Goal: Task Accomplishment & Management: Use online tool/utility

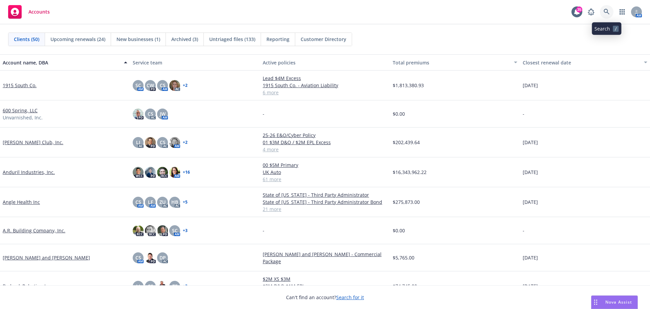
click at [605, 12] on icon at bounding box center [607, 12] width 6 height 6
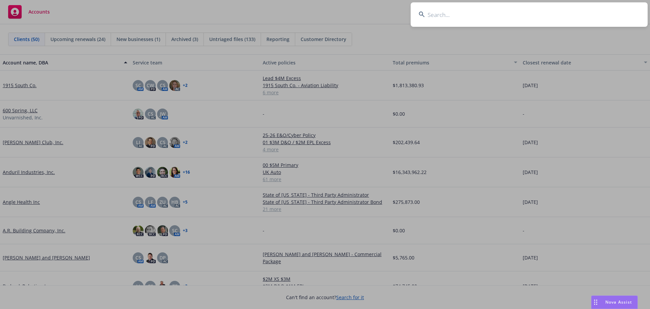
click at [596, 12] on input at bounding box center [529, 14] width 237 height 24
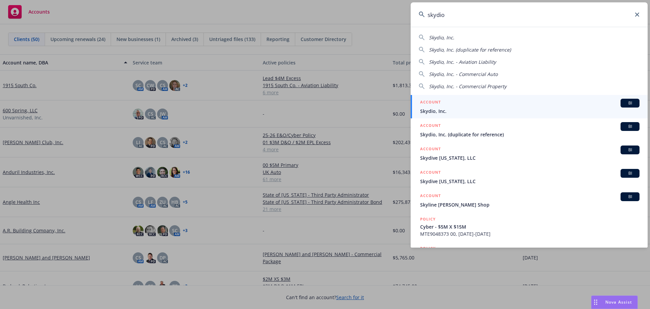
type input "skydio"
click at [442, 105] on div "ACCOUNT BI" at bounding box center [530, 103] width 220 height 9
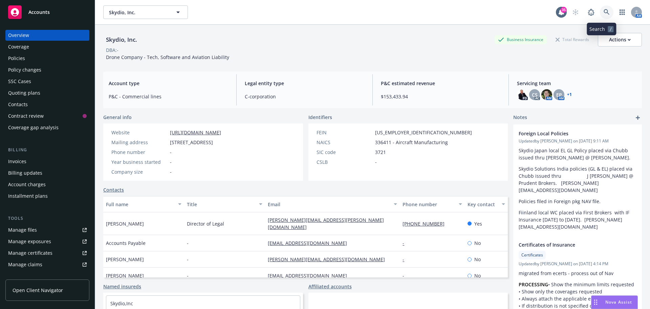
click at [604, 10] on icon at bounding box center [607, 12] width 6 height 6
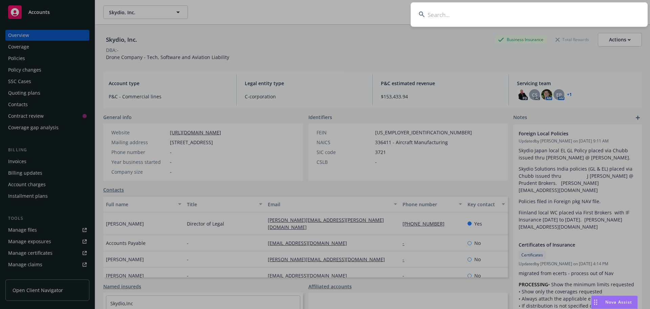
click at [591, 13] on input at bounding box center [529, 14] width 237 height 24
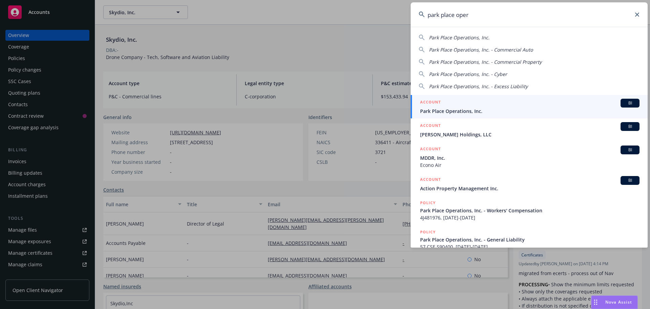
type input "park place oper"
click at [463, 106] on div "ACCOUNT BI" at bounding box center [530, 103] width 220 height 9
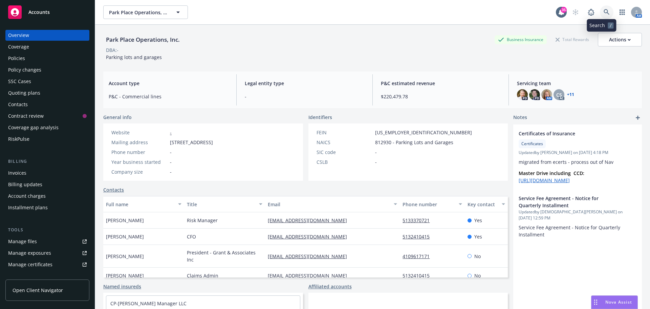
click at [601, 8] on link at bounding box center [607, 12] width 14 height 14
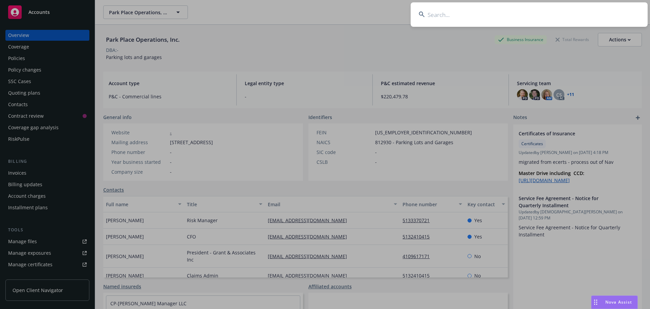
click at [594, 11] on input at bounding box center [529, 14] width 237 height 24
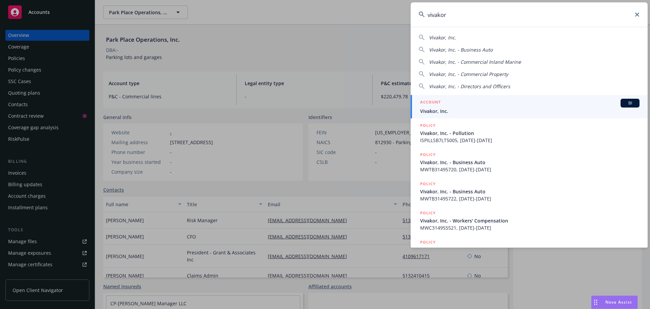
type input "vivakor"
click at [451, 101] on div "ACCOUNT BI" at bounding box center [530, 103] width 220 height 9
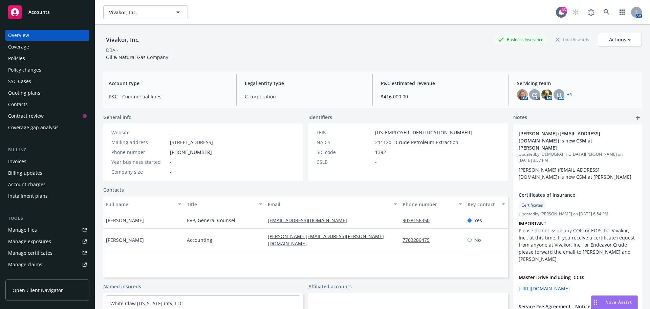
click at [39, 226] on link "Manage files" at bounding box center [47, 229] width 84 height 11
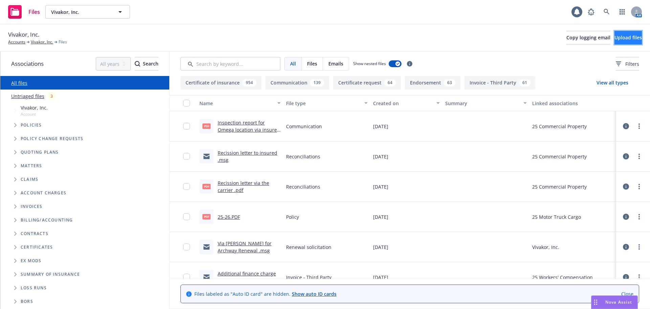
click at [627, 37] on span "Upload files" at bounding box center [628, 37] width 27 height 6
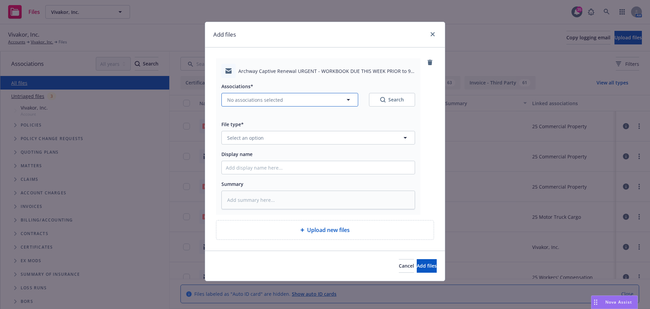
click at [260, 98] on span "No associations selected" at bounding box center [255, 99] width 56 height 7
type textarea "x"
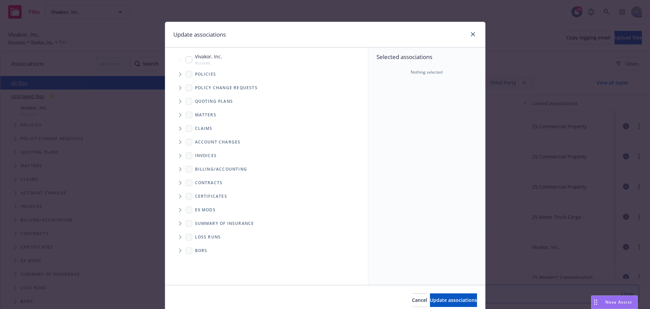
click at [186, 61] on input "Tree Example" at bounding box center [189, 59] width 7 height 7
checkbox input "true"
drag, startPoint x: 455, startPoint y: 297, endPoint x: 290, endPoint y: 213, distance: 184.4
click at [453, 296] on button "Update associations" at bounding box center [453, 300] width 47 height 14
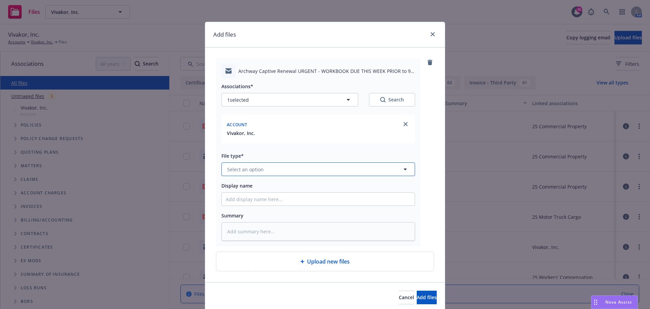
click at [274, 170] on button "Select an option" at bounding box center [319, 169] width 194 height 14
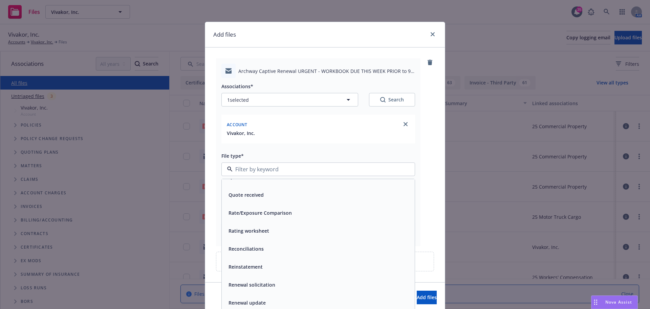
scroll to position [2541, 0]
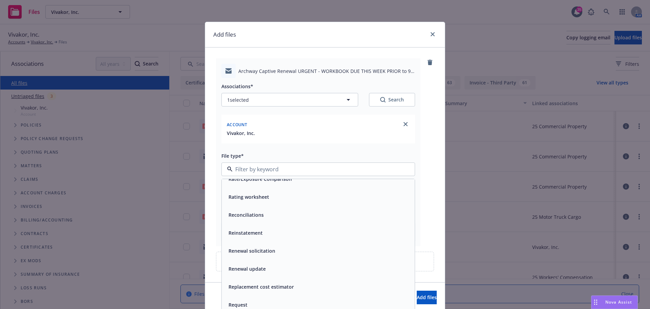
click at [272, 251] on span "Renewal solicitation" at bounding box center [252, 250] width 47 height 7
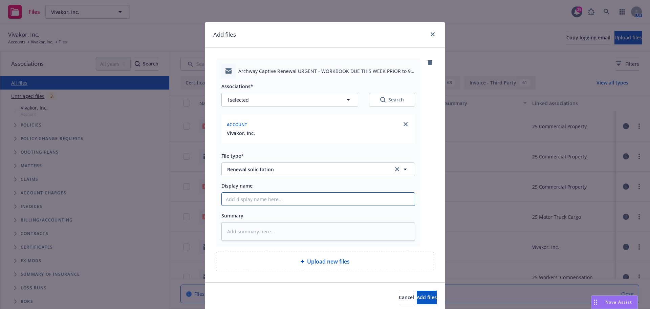
click at [251, 198] on input "Display name" at bounding box center [318, 198] width 193 height 13
type textarea "x"
type input "C"
type textarea "x"
type input "Ca"
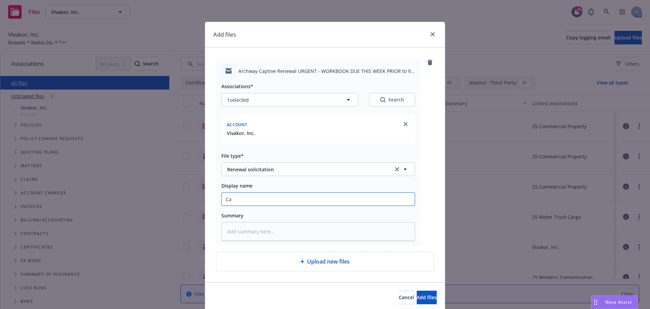
type textarea "x"
type input "Cap"
type textarea "x"
type input "Capt"
type textarea "x"
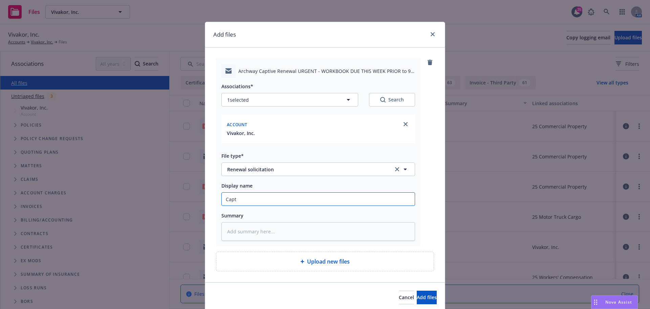
type input "Capti"
type textarea "x"
type input "Captiv"
type textarea "x"
type input "Captive"
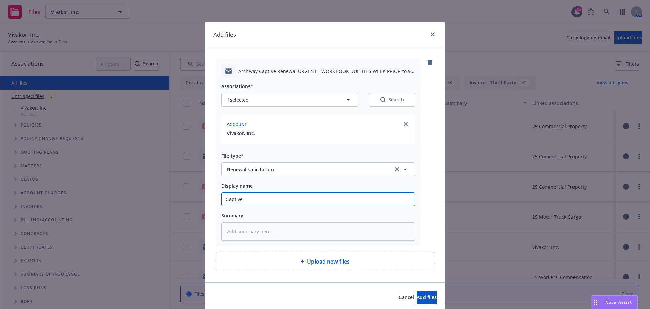
type textarea "x"
type input "Captive"
type textarea "x"
type input "Captive R"
type textarea "x"
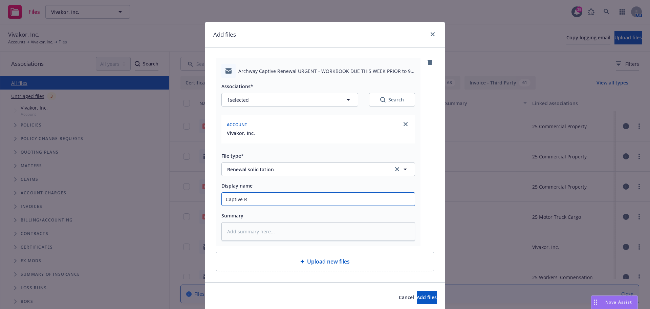
type input "Captive Rn"
type textarea "x"
type input "Captive Rnw"
type textarea "x"
type input "Captive Rnw"
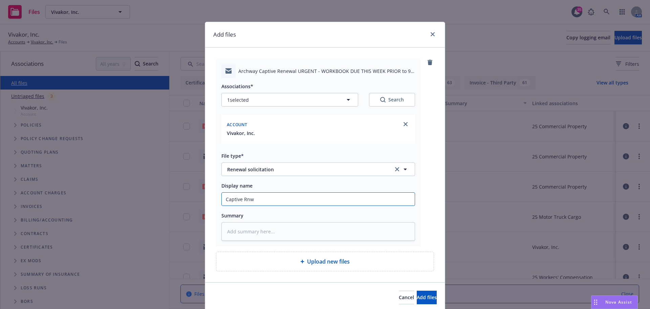
type textarea "x"
type input "Captive Rnw"
type textarea "x"
type input "Captive Rnwl"
type textarea "x"
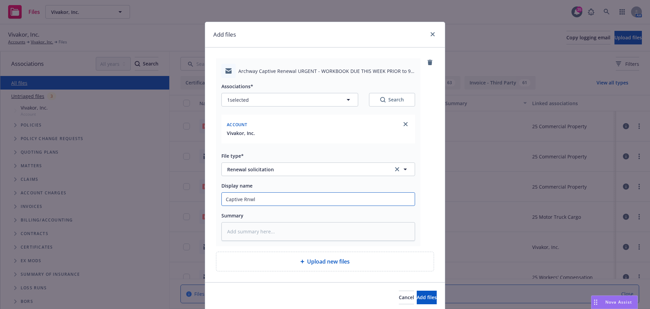
type input "Captive Rnwl"
type textarea "x"
type input "Captive Rnwl W"
type textarea "x"
type input "Captive Rnwl Wo"
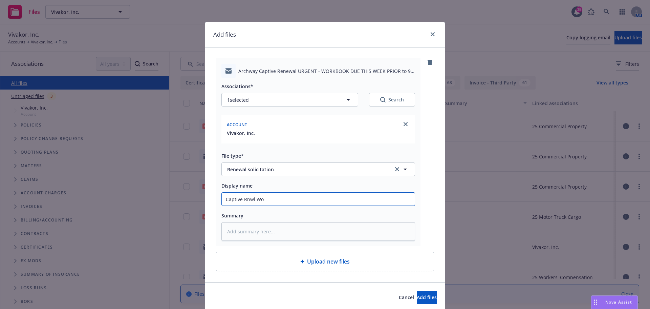
type textarea "x"
type input "Captive Rnwl Woi"
type textarea "x"
type input "Captive Rnwl Woir"
type textarea "x"
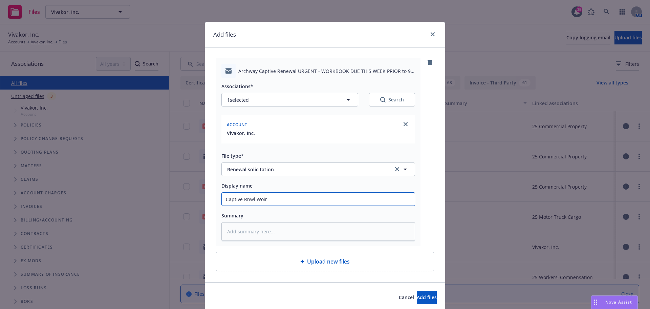
type input "Captive Rnwl Woirk"
type textarea "x"
type input "Captive Rnwl Woir"
type textarea "x"
type input "Captive Rnwl Woi"
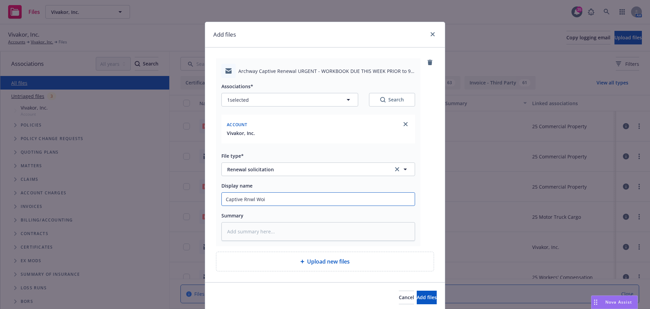
type textarea "x"
type input "Captive Rnwl Wo"
type textarea "x"
type input "Captive Rnwl Wor"
type textarea "x"
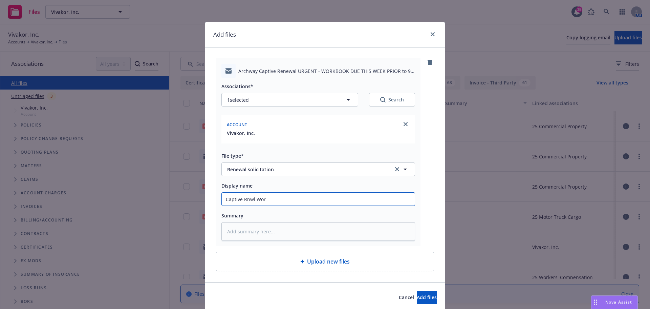
type input "Captive Rnwl Work"
type textarea "x"
type input "Captive Rnwl Workb"
type textarea "x"
type input "Captive Rnwl Workbo"
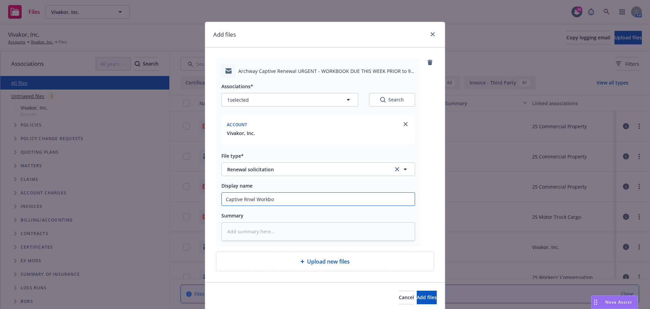
type textarea "x"
type input "Captive Rnwl Workboo"
type textarea "x"
type input "Captive Rnwl Workbook"
type textarea "x"
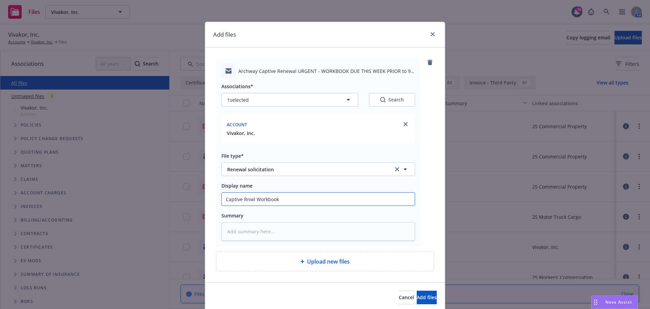
type input "Captive Rnwl Workbook"
type textarea "x"
type input "Captive Rnwl Workbook t"
type textarea "x"
type input "Captive Rnwl Workbook to"
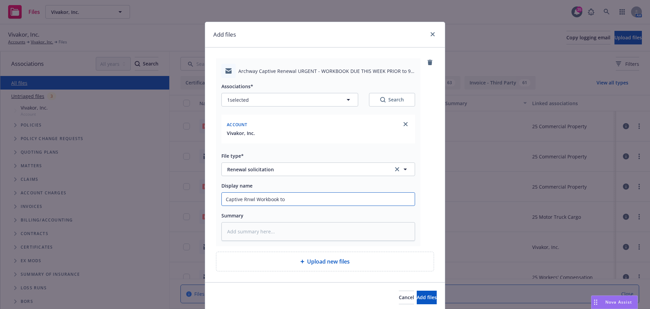
type textarea "x"
type input "Captive Rnwl Workbook to"
type textarea "x"
type input "Captive Rnwl Workbook to i"
type textarea "x"
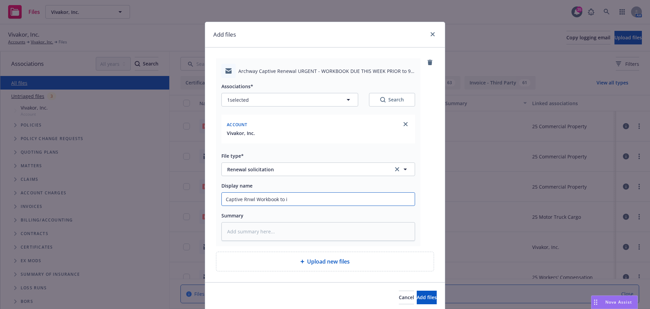
type input "Captive Rnwl Workbook to in"
type textarea "x"
type input "Captive Rnwl Workbook to ins"
type textarea "x"
type input "Captive Rnwl Workbook to insu"
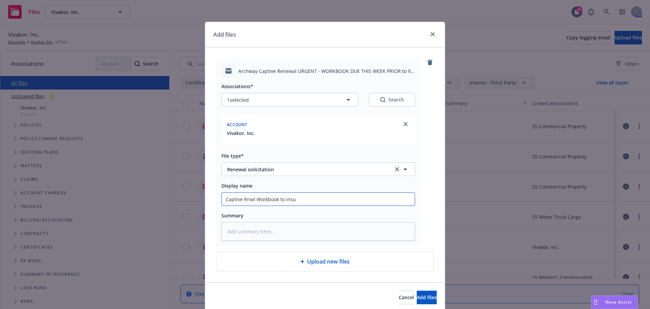
type textarea "x"
type input "Captive Rnwl Workbook to insur"
type textarea "x"
type input "Captive Rnwl Workbook to insure"
type textarea "x"
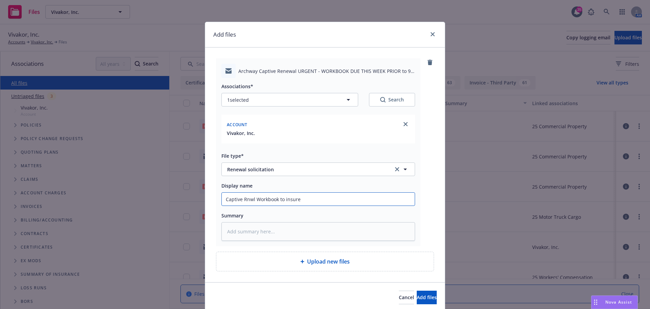
type input "Captive Rnwl Workbook to insured"
type textarea "x"
type input "Captive Rnwl Workbook to insured"
type textarea "x"
type input "Captive Rnwl Workbook to insured"
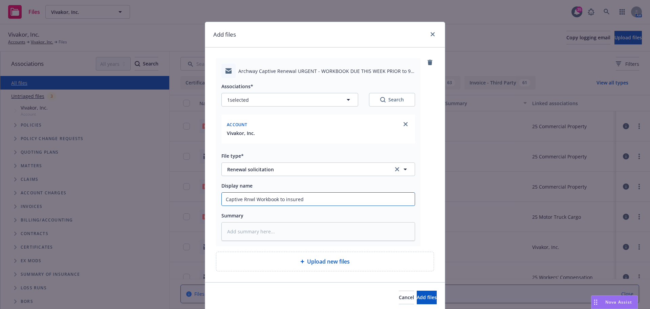
type textarea "x"
type input "Captive Rnwl Workbook to insured,"
type textarea "x"
type input "Captive Rnwl Workbook to insured,"
type textarea "x"
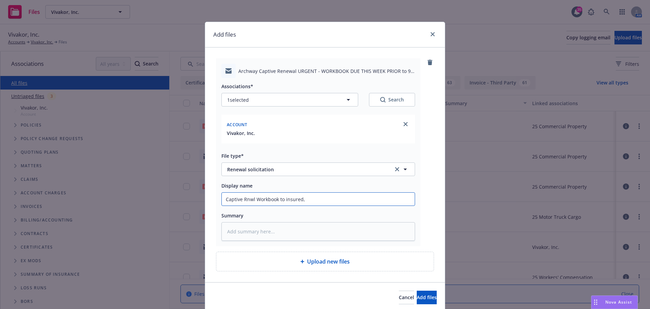
type input "Captive Rnwl Workbook to insured, m"
type textarea "x"
type input "Captive Rnwl Workbook to insured, mu"
type textarea "x"
type input "Captive Rnwl Workbook to insured, mus"
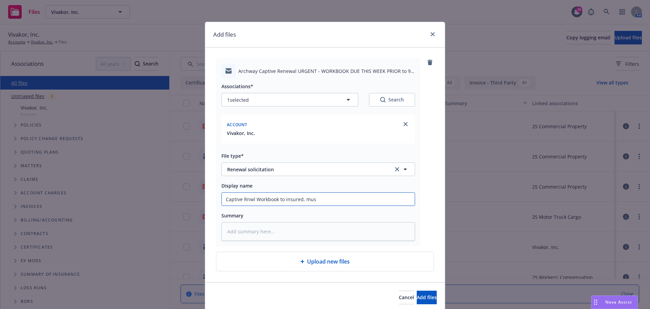
type textarea "x"
type input "Captive Rnwl Workbook to insured, must"
type textarea "x"
type input "Captive Rnwl Workbook to insured, must"
type textarea "x"
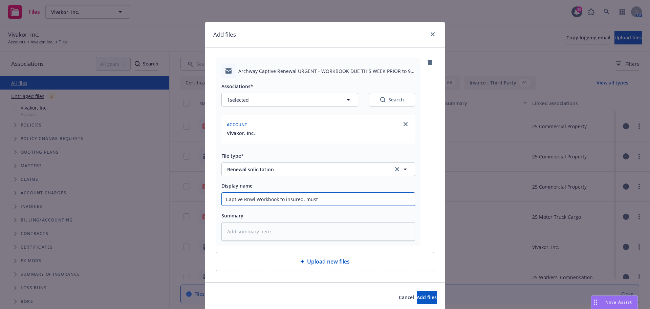
type input "Captive Rnwl Workbook to insured, must b"
type textarea "x"
type input "Captive Rnwl Workbook to insured, must be"
type textarea "x"
type input "Captive Rnwl Workbook to insured, must be"
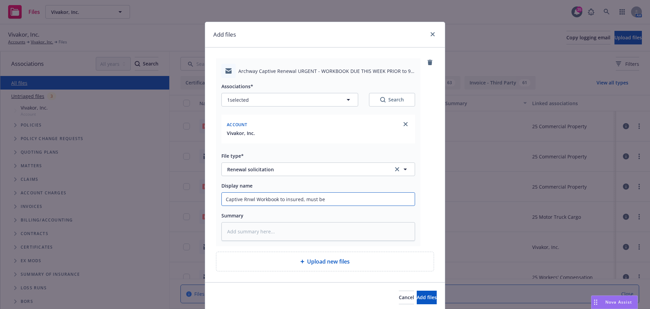
type textarea "x"
type input "Captive Rnwl Workbook to insured, must be c"
type textarea "x"
type input "Captive Rnwl Workbook to insured, must be co"
type textarea "x"
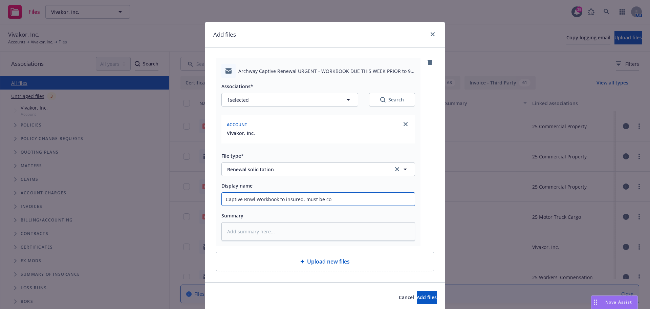
type input "Captive Rnwl Workbook to insured, must be com"
type textarea "x"
type input "Captive Rnwl Workbook to insured, must be comp"
type textarea "x"
type input "Captive Rnwl Workbook to insured, must be compl"
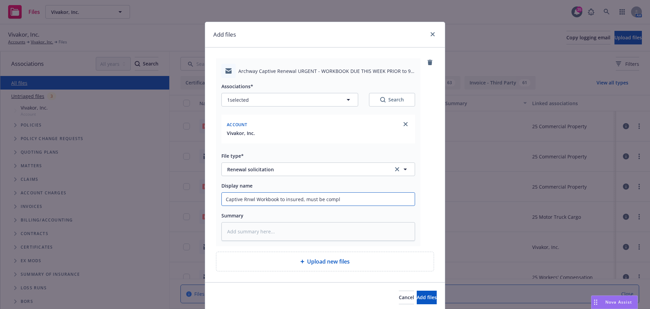
type textarea "x"
type input "Captive Rnwl Workbook to insured, must be comple"
type textarea "x"
type input "Captive Rnwl Workbook to insured, must be complet"
type textarea "x"
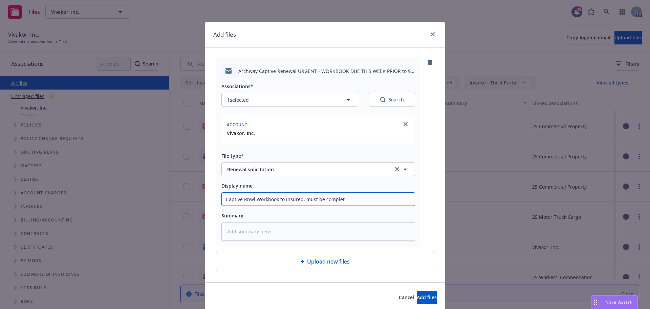
type input "Captive Rnwl Workbook to insured, must be complete"
type textarea "x"
type input "Captive Rnwl Workbook to insured, must be completed"
type textarea "x"
type input "Captive Rnwl Workbook to insured, must be completed"
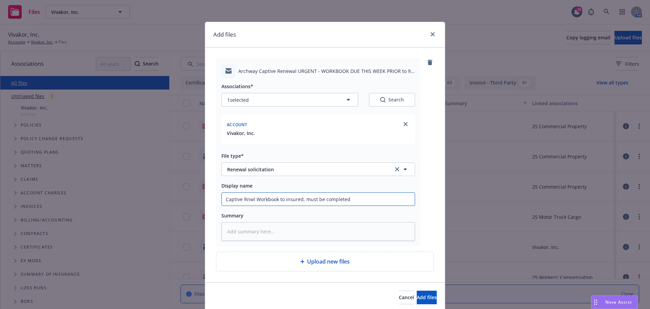
type textarea "x"
type input "Captive Rnwl Workbook to insured, must be completed b"
type textarea "x"
type input "Captive Rnwl Workbook to insured, must be completed by"
type textarea "x"
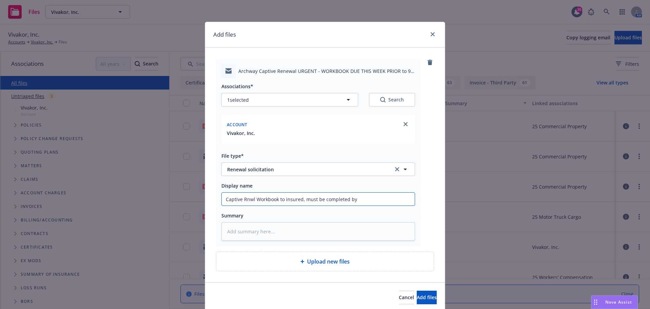
type input "Captive Rnwl Workbook to insured, must be completed by"
type textarea "x"
type input "Captive Rnwl Workbook to insured, must be completed by 9"
type textarea "x"
type input "Captive Rnwl Workbook to insured, must be completed by 9/"
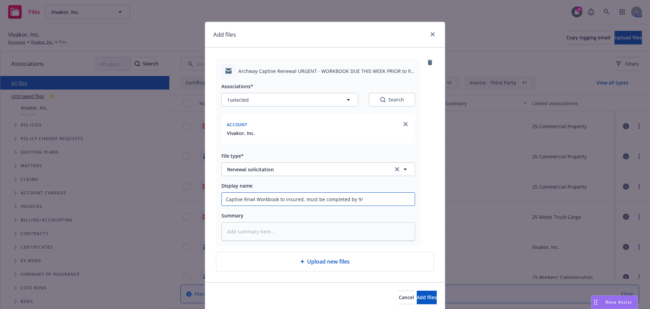
type textarea "x"
type input "Captive Rnwl Workbook to insured, must be completed by 9/1"
type textarea "x"
type input "Captive Rnwl Workbook to insured, must be completed by 9/1/"
type textarea "x"
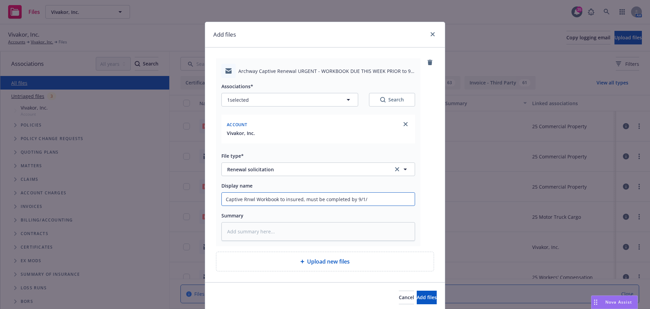
type input "Captive Rnwl Workbook to insured, must be completed by 9/1/2"
type textarea "x"
type input "Captive Rnwl Workbook to insured, must be completed by 9/1/25"
click at [417, 295] on button "Add files" at bounding box center [427, 297] width 20 height 14
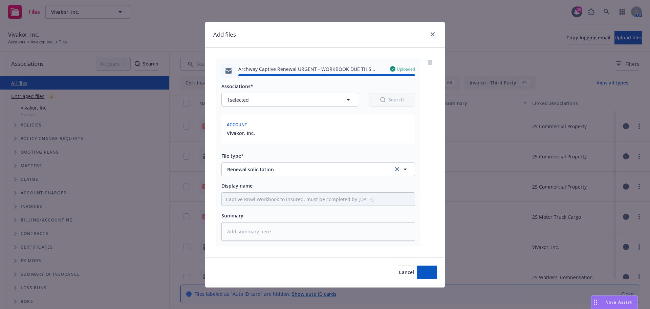
type textarea "x"
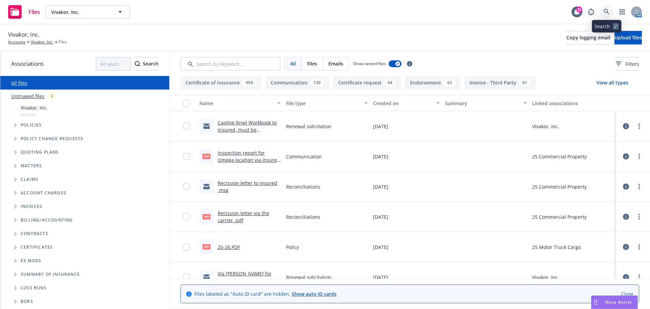
click at [607, 12] on icon at bounding box center [607, 12] width 6 height 6
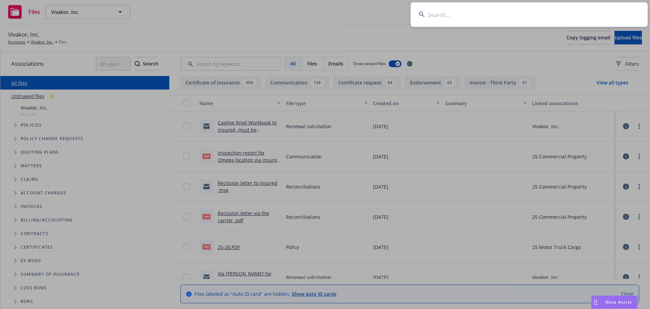
click at [590, 12] on input at bounding box center [529, 14] width 237 height 24
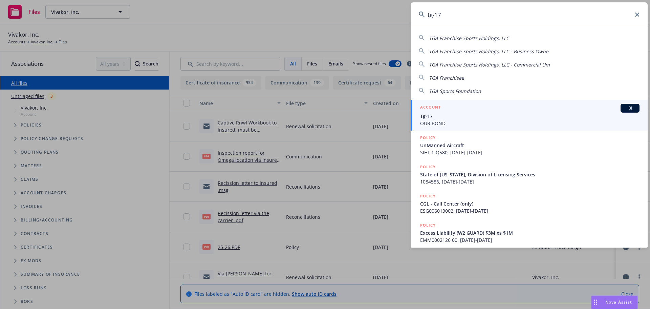
type input "tg-17"
click at [447, 118] on span "Tg-17" at bounding box center [530, 115] width 220 height 7
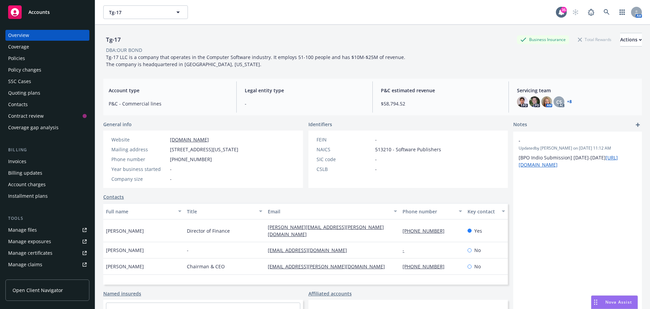
click at [45, 254] on div "Manage certificates" at bounding box center [30, 252] width 44 height 11
click at [23, 60] on div "Policies" at bounding box center [16, 58] width 17 height 11
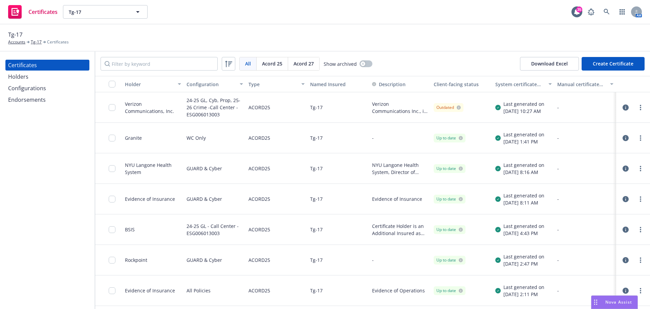
click at [44, 96] on div "Endorsements" at bounding box center [27, 99] width 38 height 11
click at [42, 90] on div "Configurations" at bounding box center [27, 88] width 38 height 11
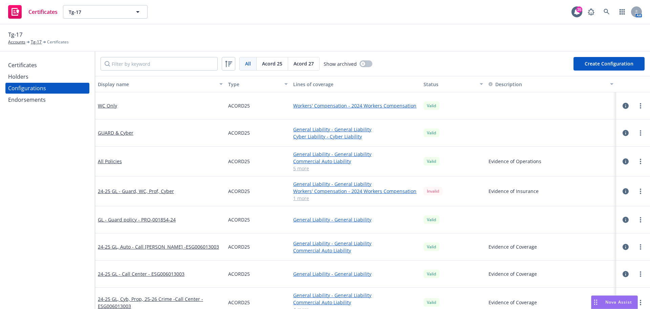
click at [595, 66] on button "Create Configuration" at bounding box center [609, 64] width 71 height 14
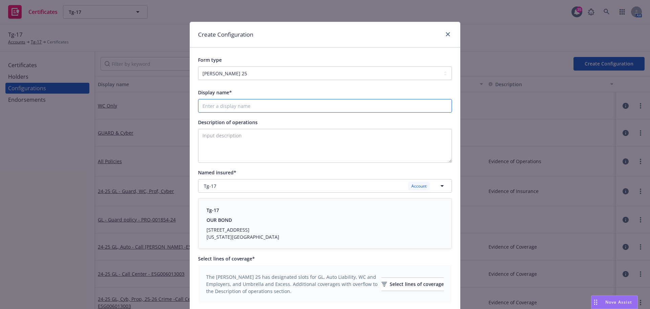
click at [247, 107] on input "Display name*" at bounding box center [325, 106] width 254 height 14
type input "All policies minus GUARD and D&O"
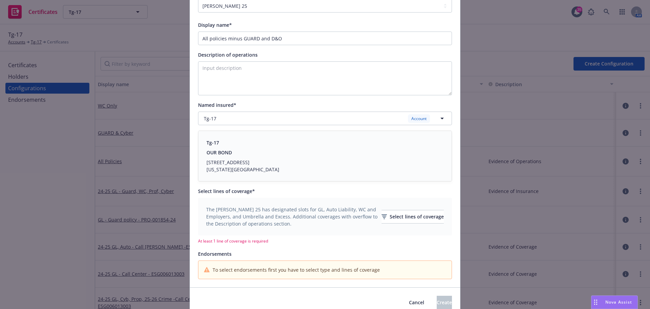
scroll to position [68, 0]
click at [420, 214] on div "Select lines of coverage" at bounding box center [413, 216] width 62 height 13
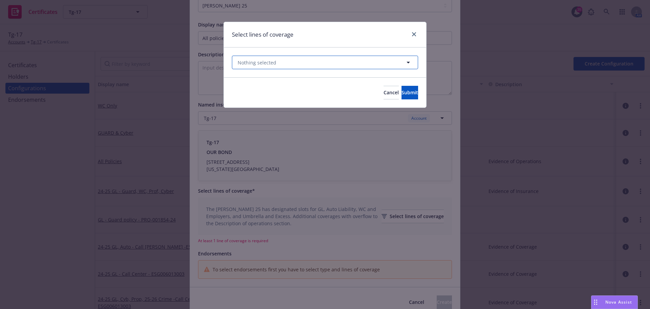
click at [275, 65] on span "Nothing selected" at bounding box center [257, 62] width 39 height 7
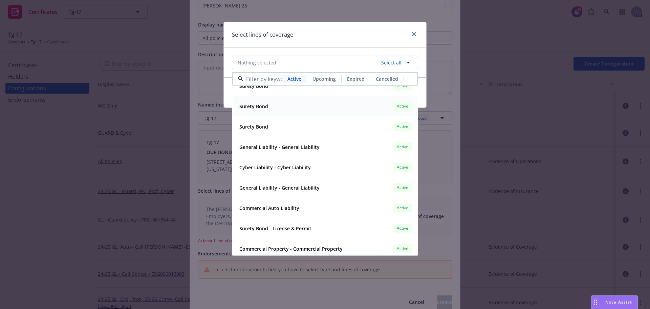
scroll to position [257, 0]
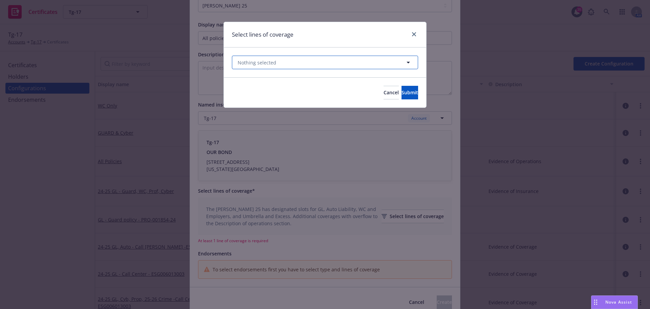
click at [290, 61] on button "Nothing selected" at bounding box center [325, 63] width 186 height 14
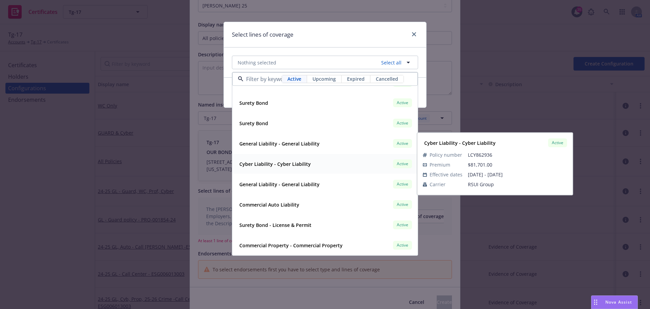
click at [270, 163] on strong "Cyber Liability - Cyber Liability" at bounding box center [275, 164] width 71 height 6
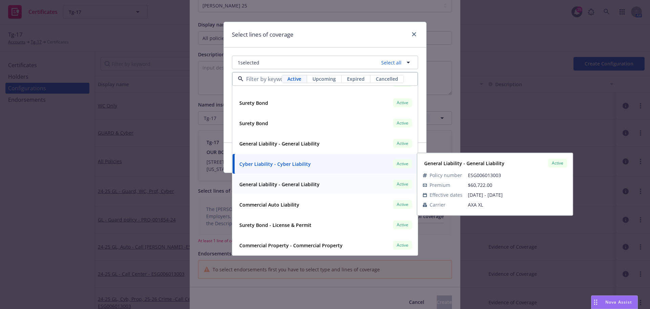
click at [278, 185] on strong "General Liability - General Liability" at bounding box center [280, 184] width 80 height 6
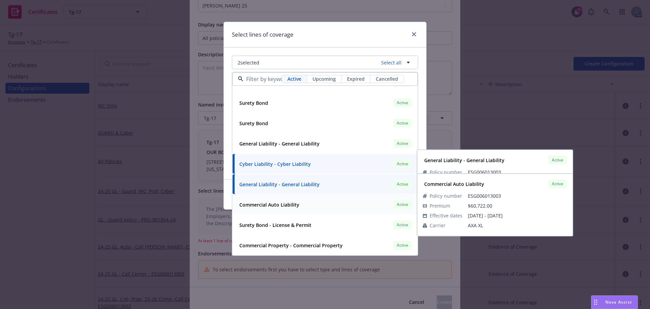
click at [279, 204] on strong "Commercial Auto Liability" at bounding box center [270, 204] width 60 height 6
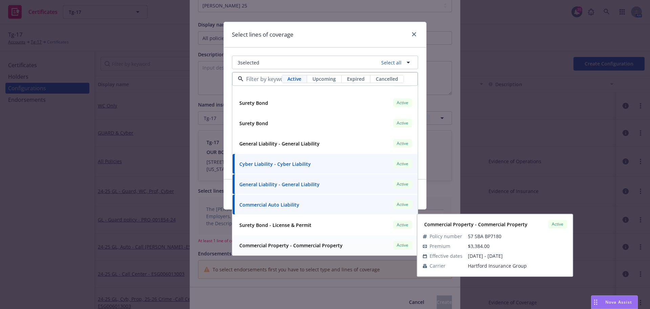
click at [310, 245] on strong "Commercial Property - Commercial Property" at bounding box center [291, 245] width 103 height 6
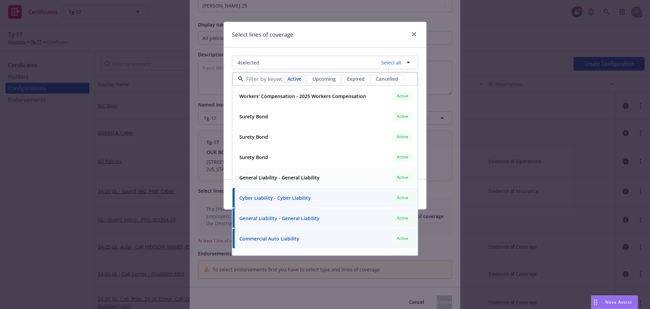
scroll to position [190, 0]
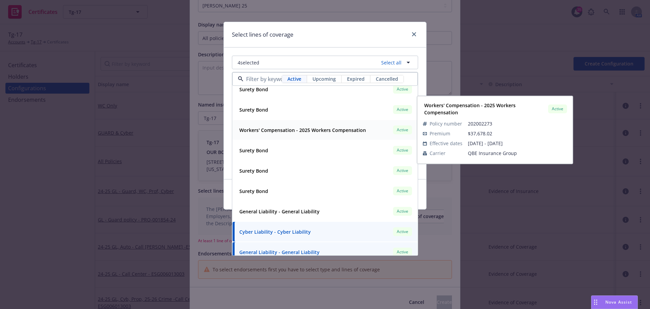
click at [304, 131] on strong "Workers' Compensation - 2025 Workers Compensation" at bounding box center [303, 130] width 127 height 6
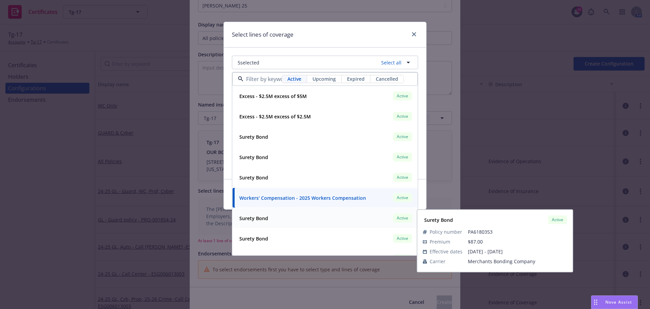
scroll to position [88, 0]
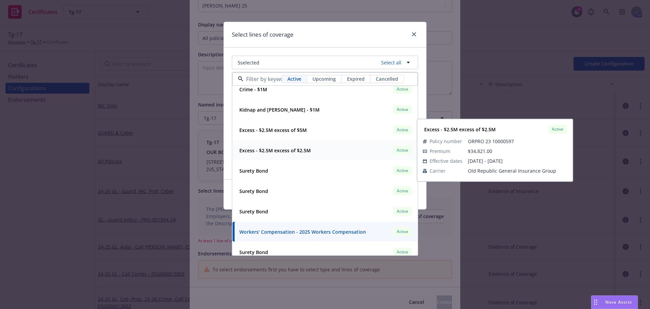
click at [288, 149] on strong "Excess - $2.5M excess of $2.5M" at bounding box center [275, 150] width 71 height 6
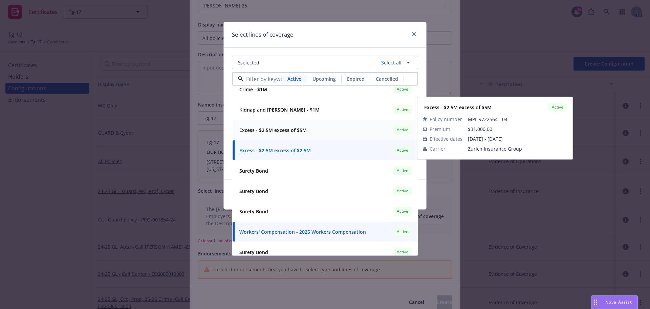
click at [286, 132] on strong "Excess - $2.5M excess of $5M" at bounding box center [273, 130] width 67 height 6
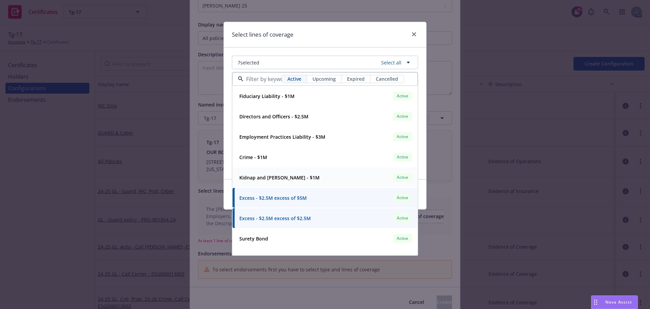
scroll to position [0, 0]
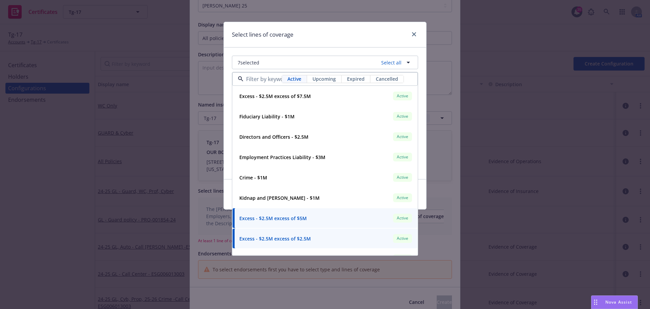
click at [340, 41] on div "Select lines of coverage" at bounding box center [325, 34] width 203 height 25
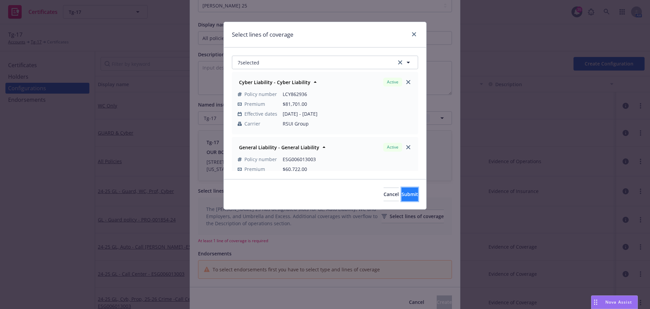
click at [402, 195] on span "Submit" at bounding box center [410, 194] width 17 height 6
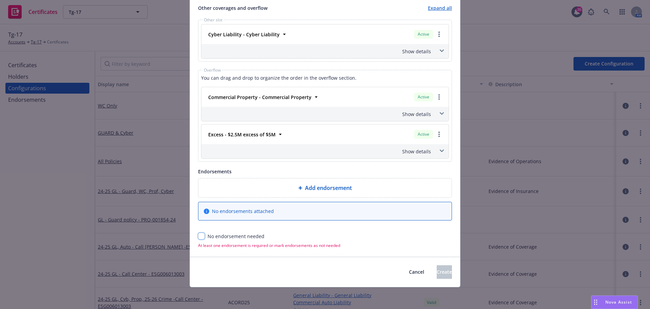
click at [198, 237] on input "checkbox" at bounding box center [201, 235] width 7 height 7
checkbox input "true"
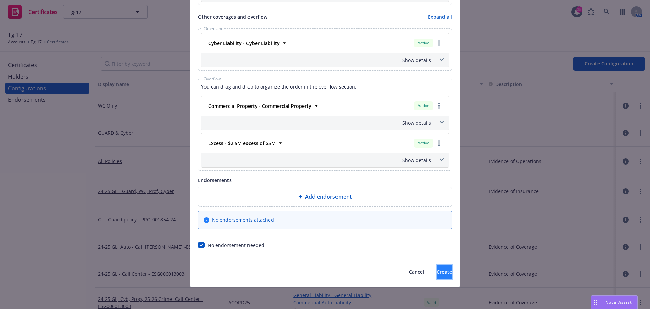
click at [437, 273] on span "Create" at bounding box center [444, 271] width 15 height 6
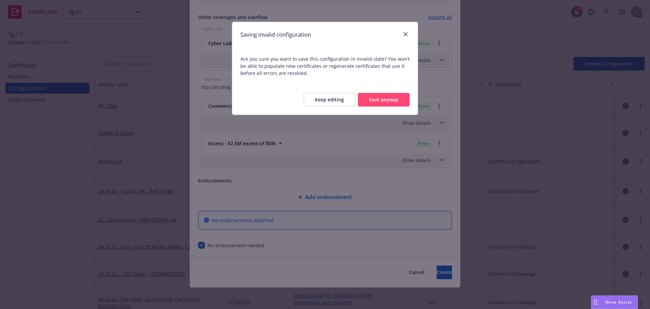
scroll to position [594, 0]
click at [334, 98] on button "Keep editing" at bounding box center [329, 100] width 51 height 14
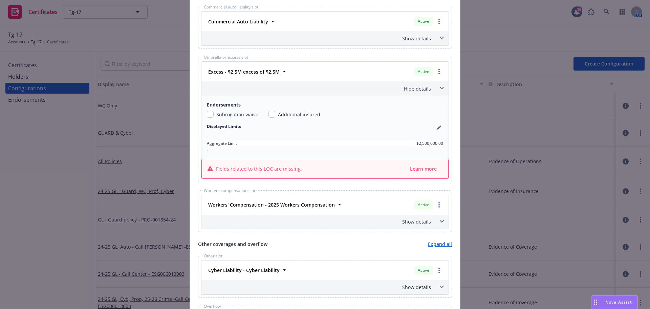
scroll to position [356, 0]
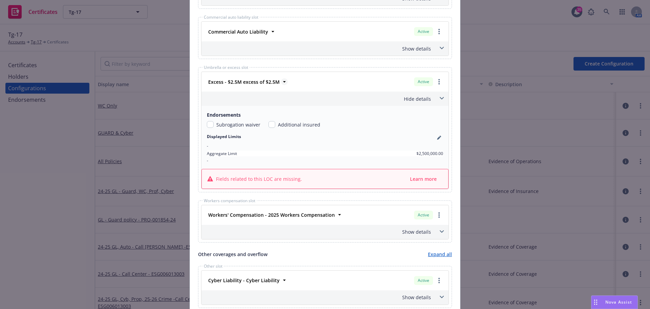
click at [282, 82] on icon at bounding box center [284, 81] width 7 height 7
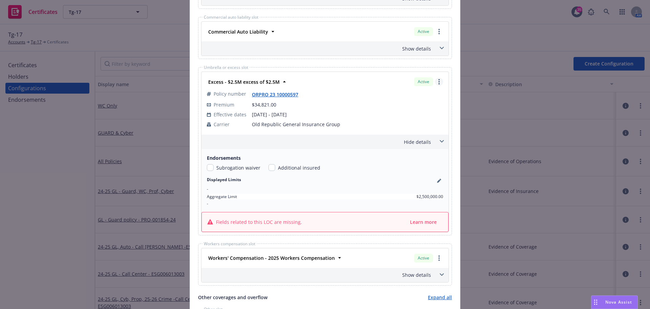
click at [439, 81] on icon "more" at bounding box center [439, 81] width 1 height 5
click at [410, 96] on link "Remove this LOC" at bounding box center [411, 96] width 63 height 14
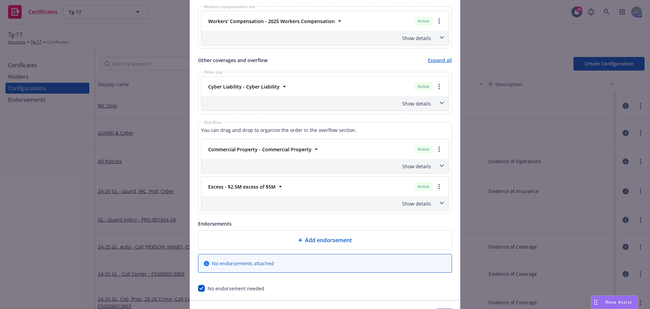
scroll to position [424, 0]
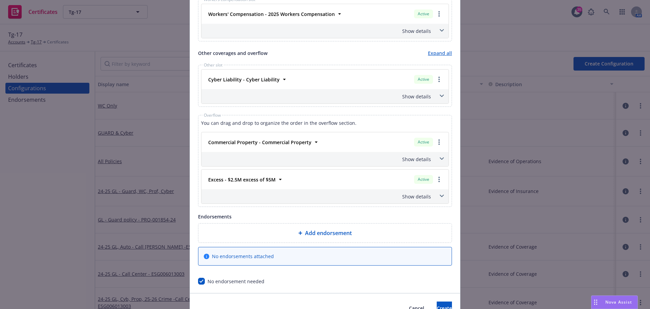
click at [439, 184] on div "Active" at bounding box center [429, 179] width 32 height 12
click at [278, 183] on div "Excess - $2.5M excess of $5M Active" at bounding box center [325, 179] width 239 height 12
click at [277, 180] on icon at bounding box center [280, 179] width 7 height 7
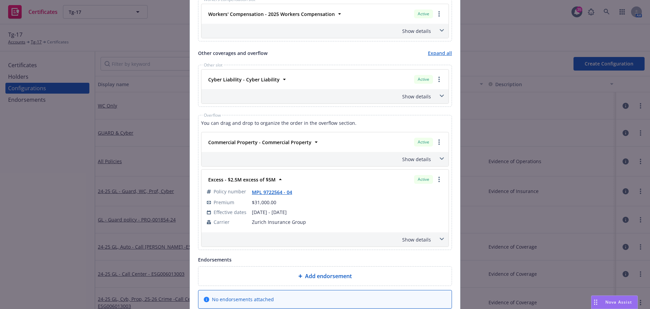
click at [438, 185] on div "Active" at bounding box center [429, 179] width 32 height 12
click at [442, 179] on div "Active" at bounding box center [429, 179] width 32 height 12
click at [438, 181] on link "more" at bounding box center [439, 179] width 8 height 8
click at [395, 190] on link "Remove this LOC" at bounding box center [406, 193] width 73 height 14
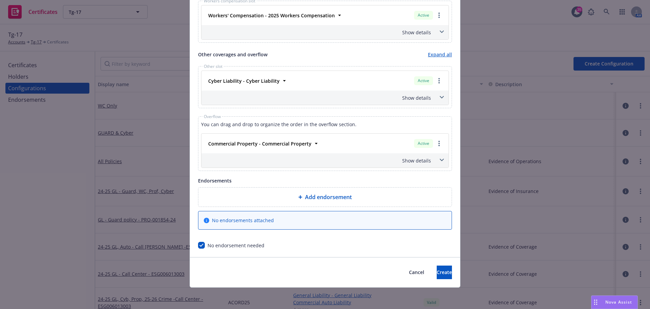
scroll to position [423, 0]
click at [437, 269] on span "Create" at bounding box center [444, 271] width 15 height 6
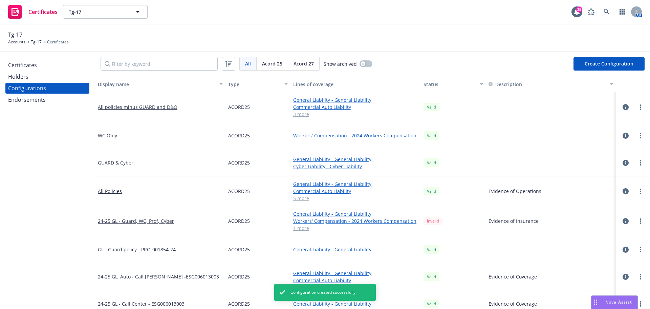
click at [27, 65] on div "Certificates" at bounding box center [22, 65] width 29 height 11
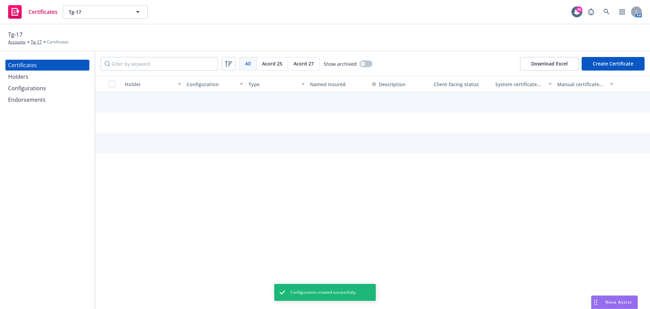
click at [27, 73] on div "Holders" at bounding box center [18, 76] width 20 height 11
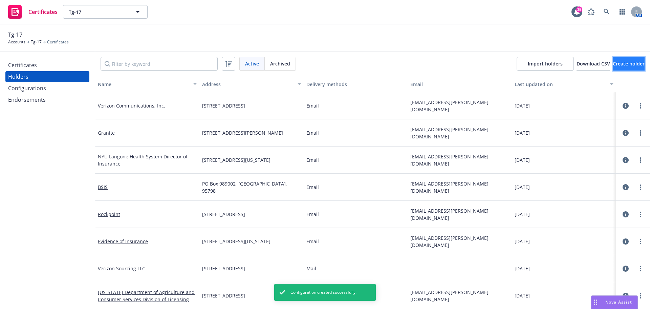
click at [614, 64] on span "Create holder" at bounding box center [629, 63] width 32 height 6
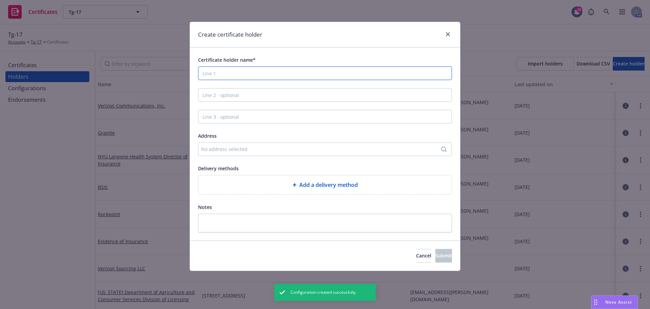
click at [255, 70] on input "Certificate holder name*" at bounding box center [325, 73] width 254 height 14
type input "Evidence of Insurance"
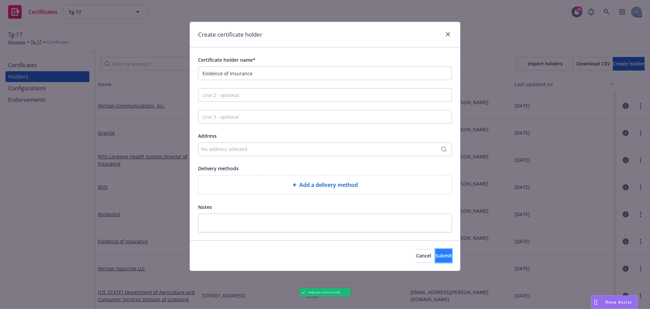
click at [439, 255] on span "Submit" at bounding box center [444, 255] width 17 height 6
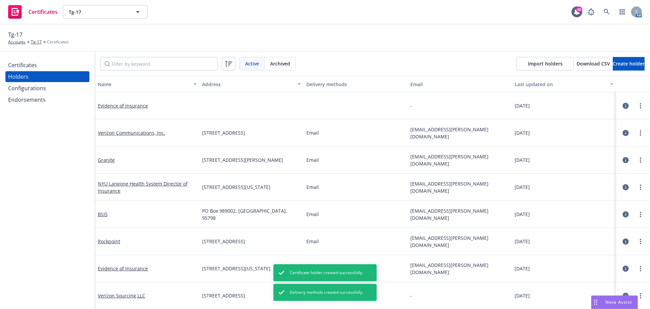
click at [37, 66] on div "Certificates" at bounding box center [47, 65] width 79 height 11
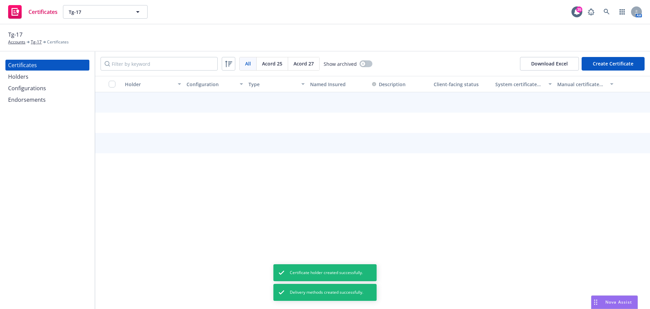
click at [623, 63] on button "Create Certificate" at bounding box center [613, 64] width 63 height 14
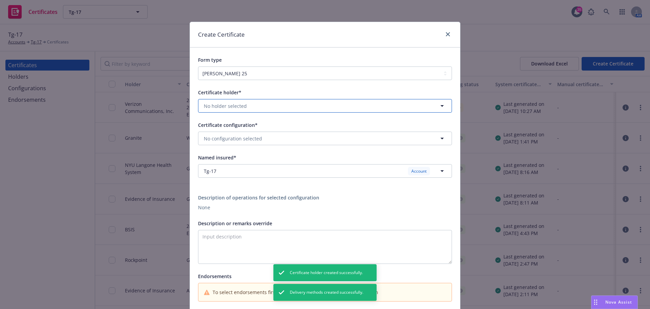
click at [233, 107] on span "No holder selected" at bounding box center [225, 105] width 43 height 7
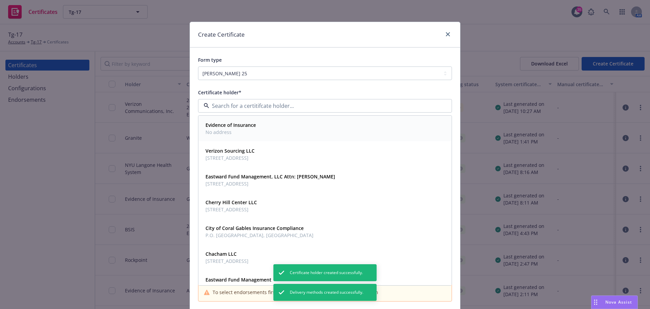
click at [232, 131] on span "No address" at bounding box center [231, 131] width 50 height 7
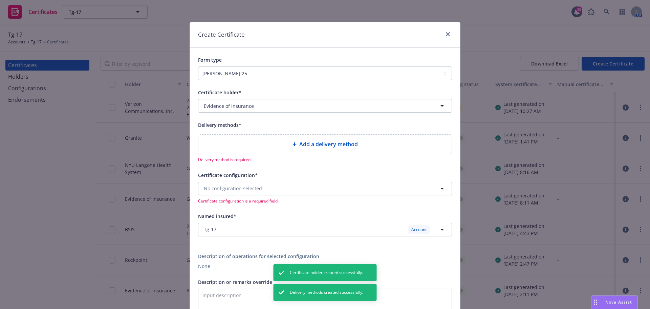
click at [328, 142] on span "Add a delivery method" at bounding box center [328, 144] width 59 height 8
select select "EMAIL"
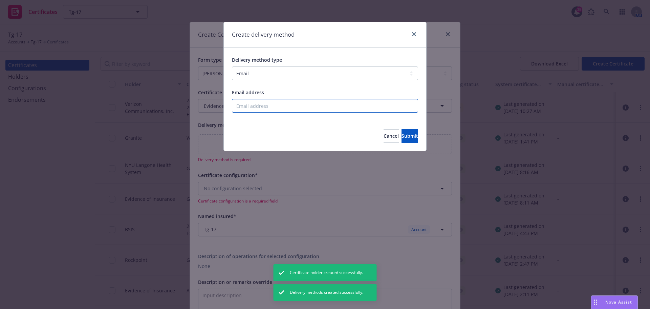
click at [261, 109] on input "Email address" at bounding box center [325, 106] width 186 height 14
type input "christian.senecal@newfront.com"
click at [406, 133] on span "Submit" at bounding box center [410, 135] width 17 height 6
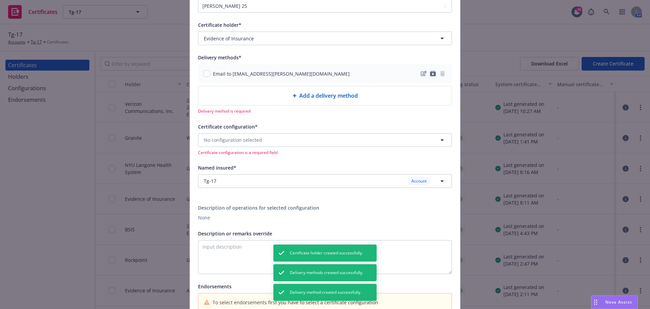
scroll to position [68, 0]
click at [234, 140] on span "No configuration selected" at bounding box center [233, 139] width 58 height 7
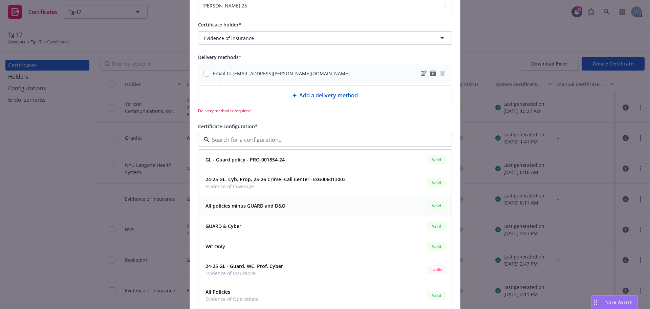
click at [239, 202] on strong "All policies minus GUARD and D&O" at bounding box center [246, 205] width 80 height 6
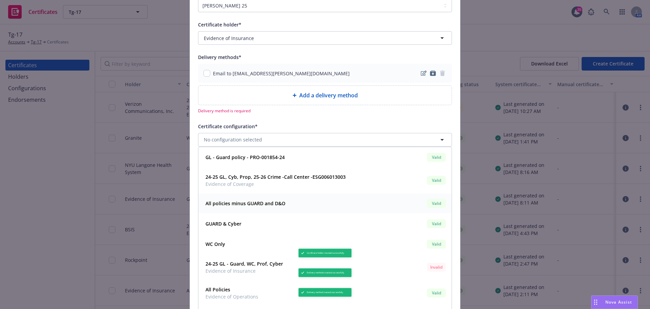
scroll to position [0, 0]
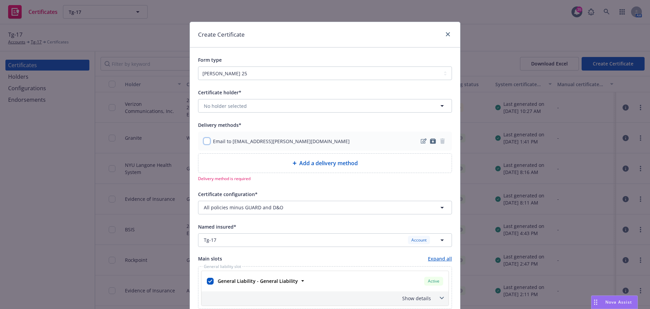
click at [206, 140] on input "checkbox" at bounding box center [207, 141] width 7 height 7
checkbox input "true"
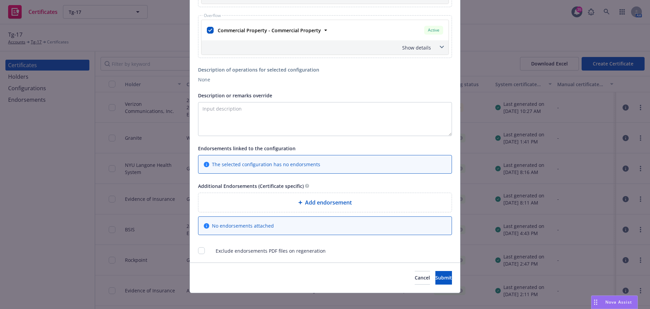
scroll to position [457, 0]
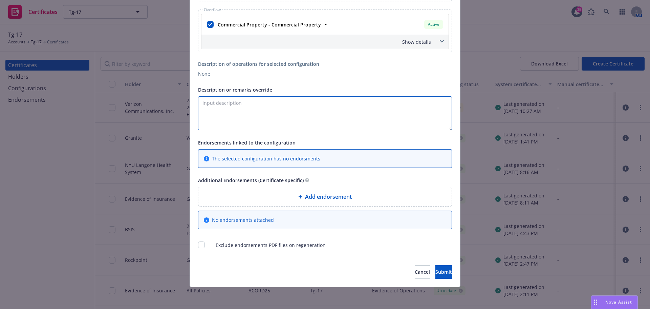
click at [217, 101] on textarea "Description or remarks override" at bounding box center [325, 113] width 254 height 34
type textarea "Evidence of Insurance"
click at [436, 269] on span "Submit" at bounding box center [444, 271] width 17 height 6
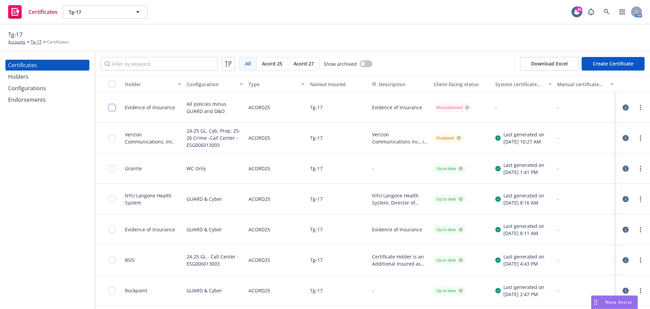
click at [113, 106] on input "checkbox" at bounding box center [112, 107] width 7 height 7
click at [640, 109] on circle "more" at bounding box center [640, 109] width 1 height 1
click at [564, 150] on link "Regenerate" at bounding box center [585, 149] width 108 height 14
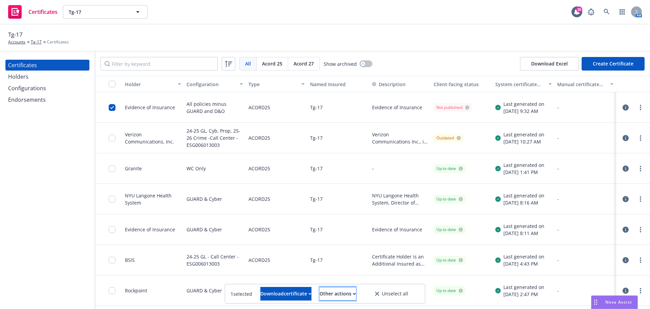
click at [348, 294] on div "Other actions" at bounding box center [338, 293] width 36 height 13
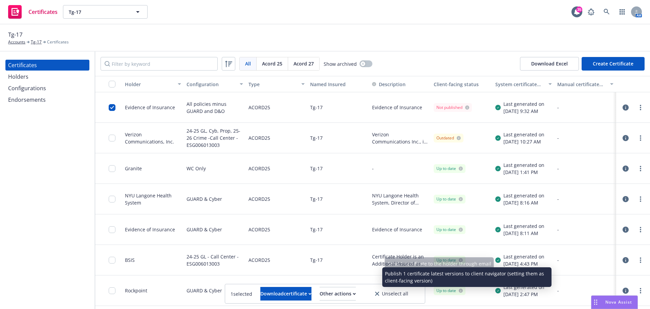
click at [354, 274] on link "Publish certificate" at bounding box center [325, 277] width 62 height 14
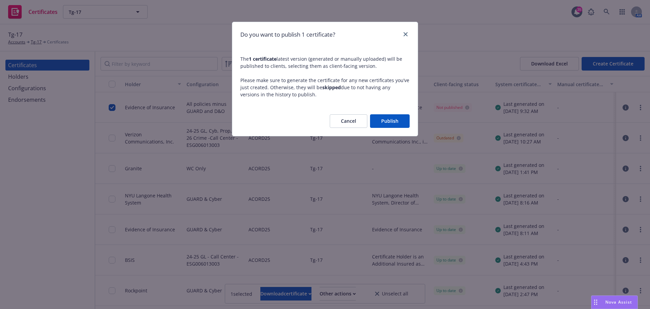
click at [390, 124] on button "Publish" at bounding box center [390, 121] width 40 height 14
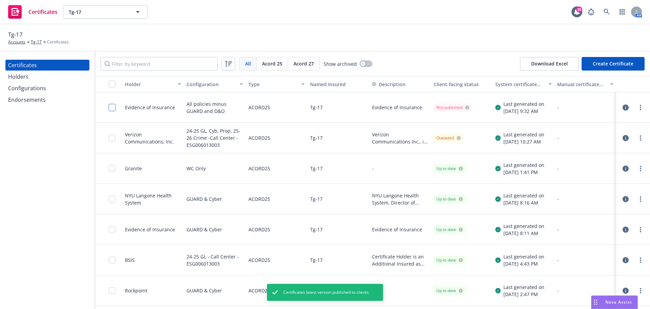
click at [111, 109] on input "checkbox" at bounding box center [112, 107] width 7 height 7
click at [40, 97] on div "Endorsements" at bounding box center [27, 99] width 38 height 11
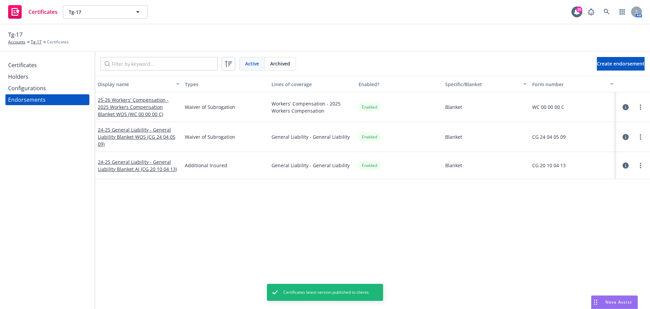
click at [37, 88] on div "Configurations" at bounding box center [27, 88] width 38 height 11
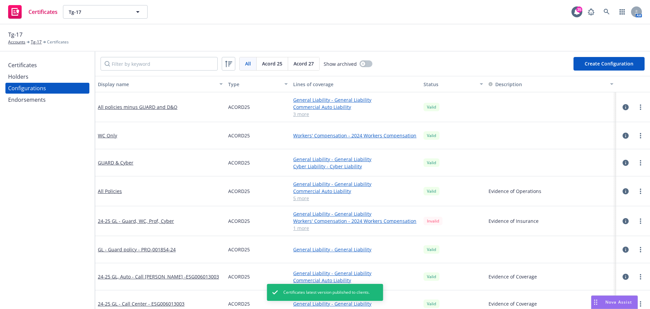
click at [26, 71] on div "Certificates Holders Configurations Endorsements" at bounding box center [47, 82] width 84 height 45
click at [24, 64] on div "Certificates" at bounding box center [22, 65] width 29 height 11
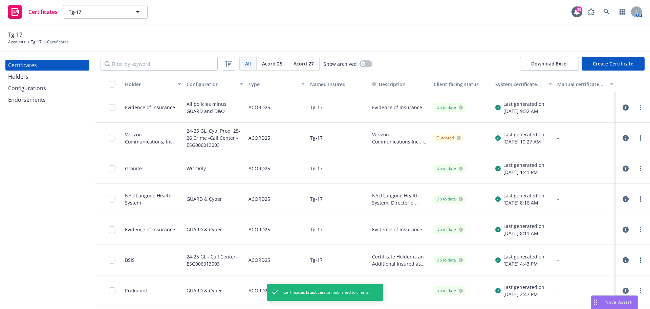
click at [29, 61] on div "Certificates" at bounding box center [22, 65] width 29 height 11
click at [115, 109] on input "checkbox" at bounding box center [112, 107] width 7 height 7
click at [261, 294] on div "Download certificate" at bounding box center [286, 293] width 51 height 13
click at [255, 277] on link "Download uneditable file" at bounding box center [251, 277] width 79 height 14
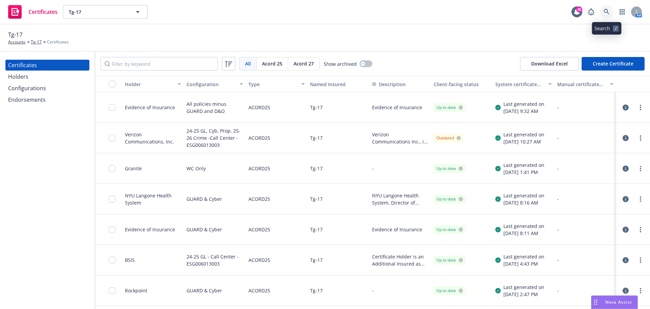
click at [608, 12] on icon at bounding box center [607, 12] width 6 height 6
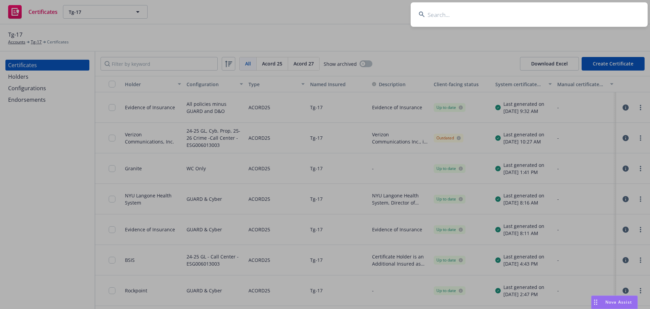
click at [573, 14] on input at bounding box center [529, 14] width 237 height 24
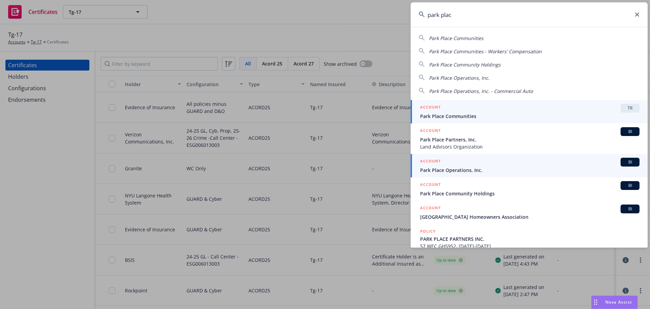
type input "park plac"
click at [470, 171] on span "Park Place Operations, Inc." at bounding box center [530, 169] width 220 height 7
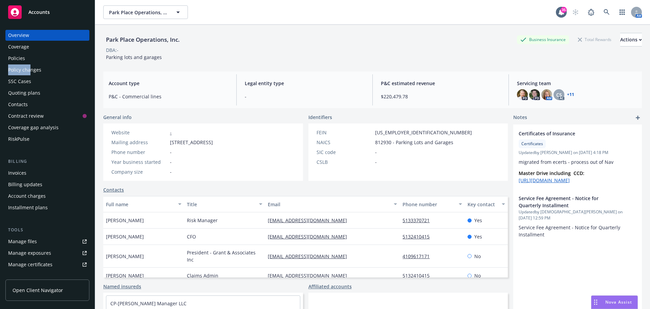
click at [30, 64] on div "Overview Coverage Policies Policy changes SSC Cases Quoting plans Contacts Cont…" at bounding box center [47, 87] width 84 height 115
click at [26, 60] on div "Policies" at bounding box center [47, 58] width 79 height 11
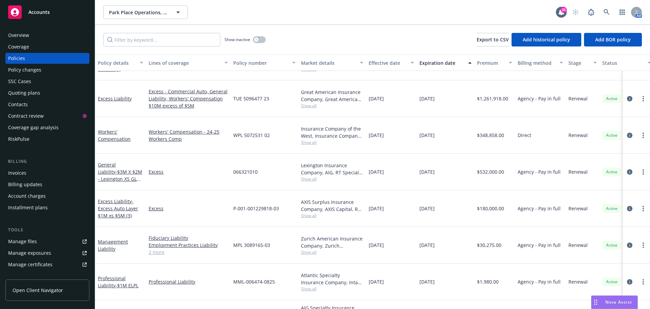
scroll to position [352, 0]
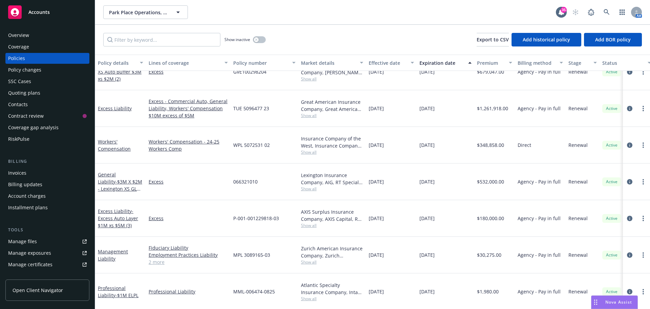
click at [20, 247] on div "Manage files Manage exposures Manage certificates Manage claims Manage BORs Sum…" at bounding box center [47, 270] width 84 height 68
click at [23, 242] on div "Manage files" at bounding box center [22, 241] width 29 height 11
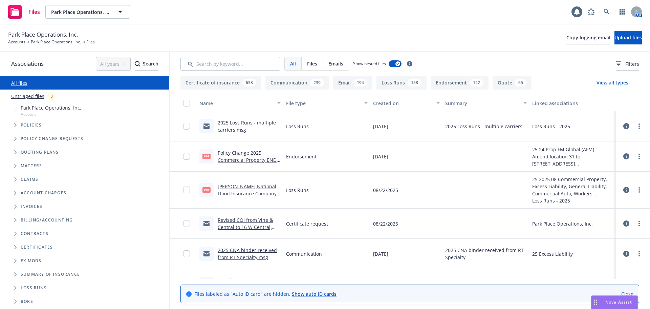
click at [14, 123] on icon "Tree Example" at bounding box center [15, 125] width 3 height 4
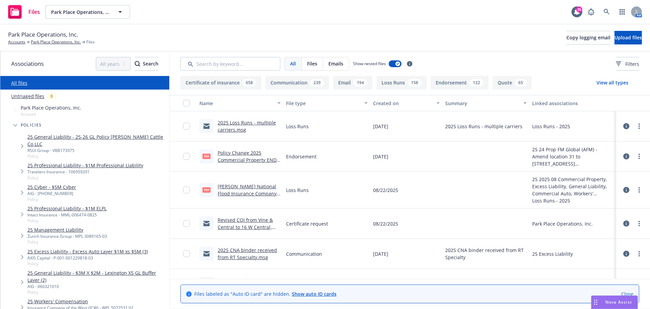
scroll to position [34, 0]
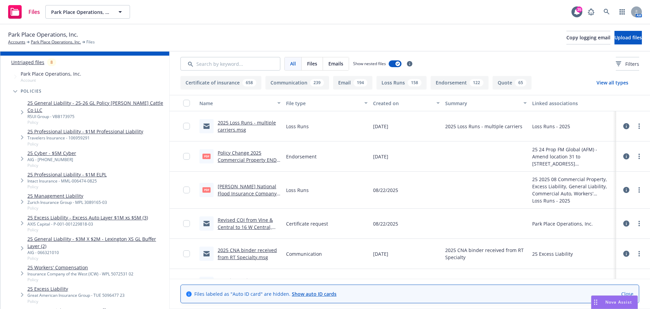
click at [77, 264] on link "25 Workers' Compensation" at bounding box center [80, 267] width 106 height 7
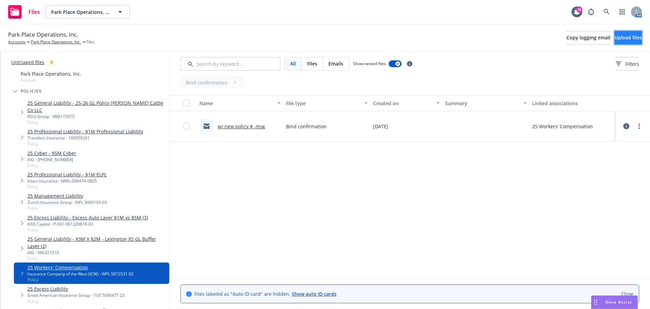
click at [622, 36] on span "Upload files" at bounding box center [628, 37] width 27 height 6
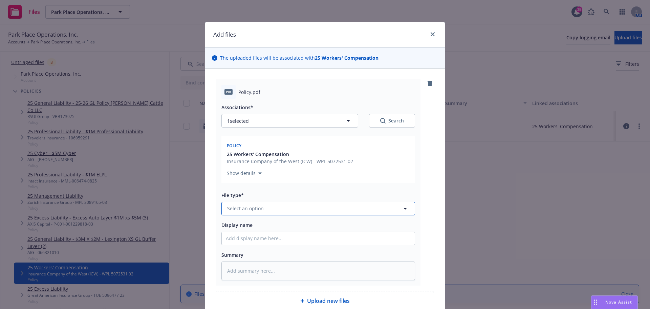
click at [250, 209] on span "Select an option" at bounding box center [245, 208] width 37 height 7
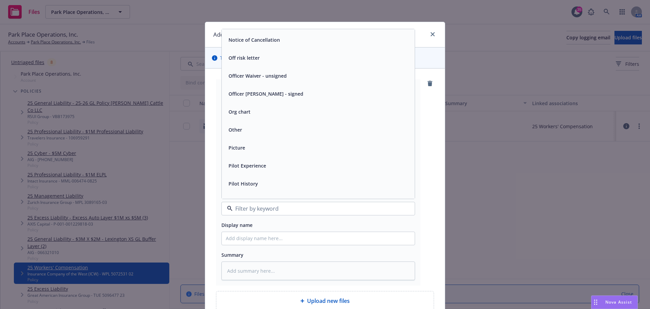
scroll to position [2101, 0]
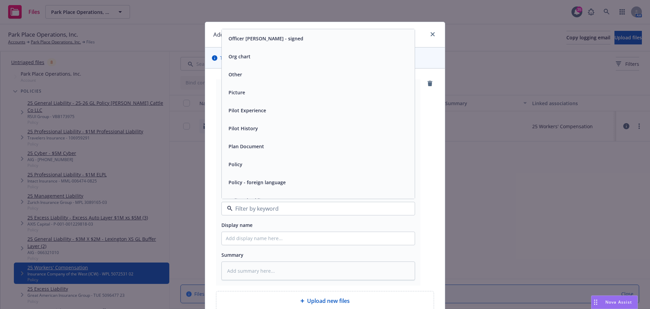
click at [248, 164] on div "Policy" at bounding box center [318, 164] width 185 height 10
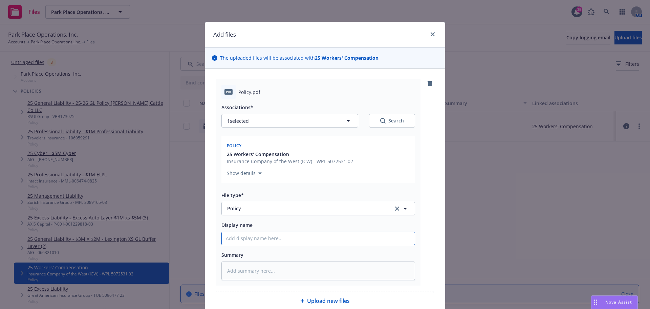
click at [282, 238] on input "Display name" at bounding box center [318, 238] width 193 height 13
type textarea "x"
type input "2"
type textarea "x"
type input "25"
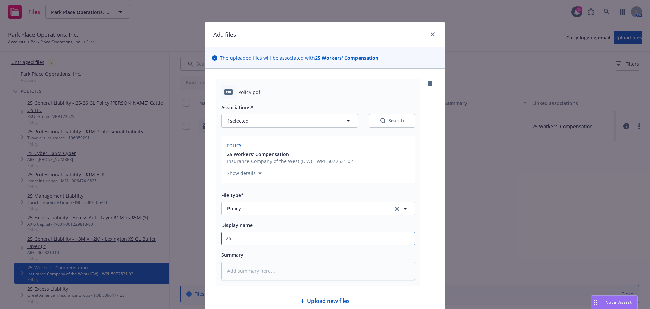
type textarea "x"
type input "25-"
type textarea "x"
type input "25-2"
type textarea "x"
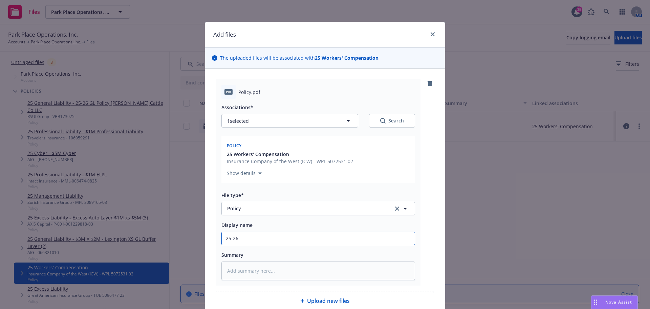
type input "25-26"
click at [429, 187] on div "pdf Policy.pdf Associations* 1 selected Search Policy 25 Workers' Compensation …" at bounding box center [325, 182] width 218 height 206
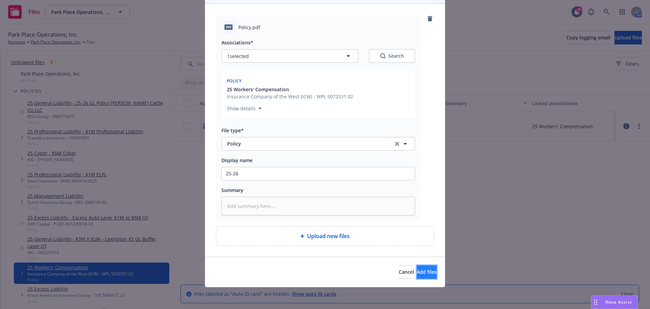
click at [421, 270] on span "Add files" at bounding box center [427, 271] width 20 height 6
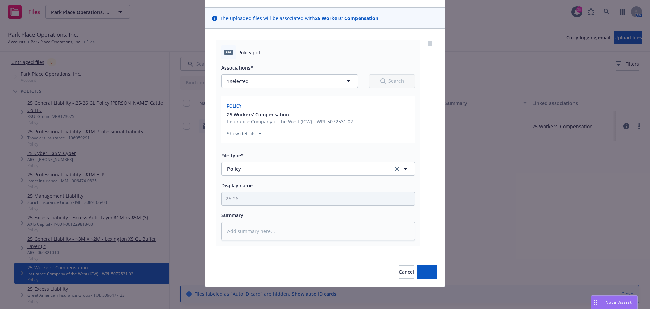
scroll to position [40, 0]
type textarea "x"
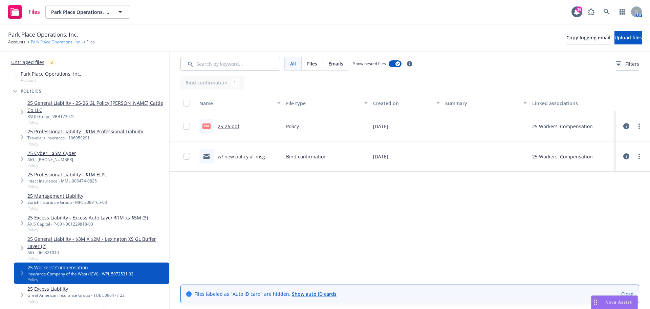
click at [62, 40] on link "Park Place Operations, Inc." at bounding box center [56, 42] width 50 height 6
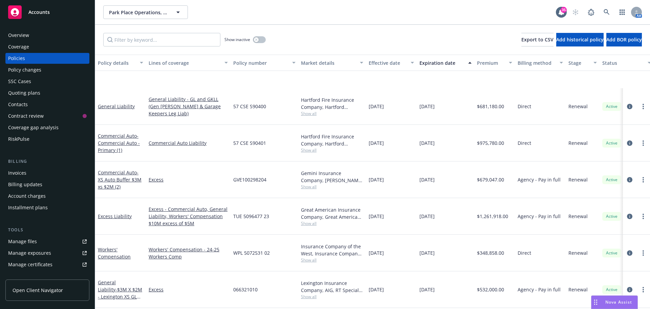
scroll to position [305, 0]
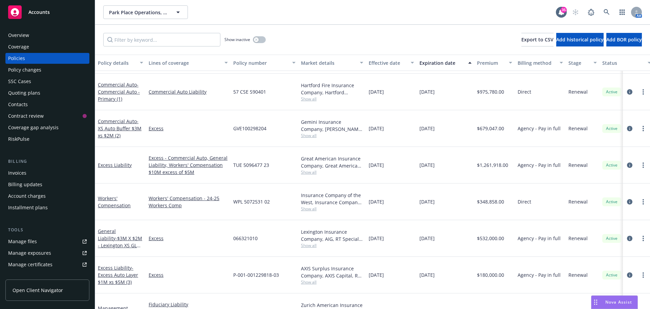
click at [250, 198] on span "WPL 5072531 02" at bounding box center [251, 201] width 37 height 7
click at [251, 198] on span "WPL 5072531 02" at bounding box center [251, 201] width 37 height 7
copy span "WPL 5072531 02"
click at [608, 11] on icon at bounding box center [607, 12] width 6 height 6
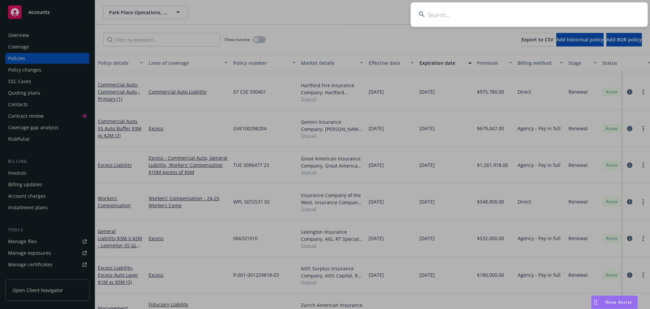
click at [586, 14] on input at bounding box center [529, 14] width 237 height 24
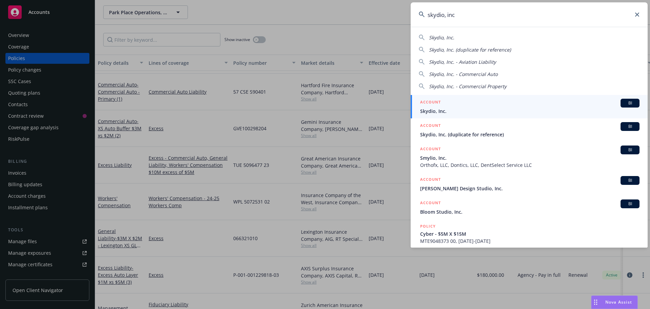
type input "skydio, inc"
click at [461, 109] on span "Skydio, Inc." at bounding box center [530, 110] width 220 height 7
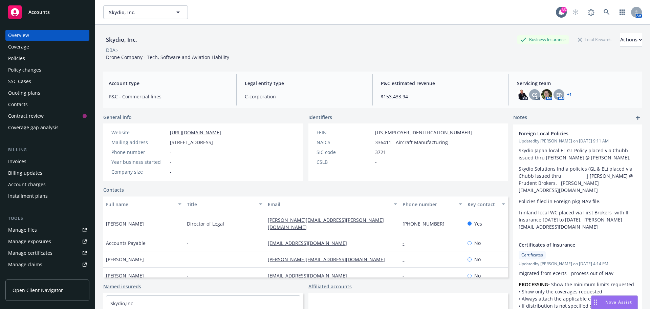
click at [37, 57] on div "Policies" at bounding box center [47, 58] width 79 height 11
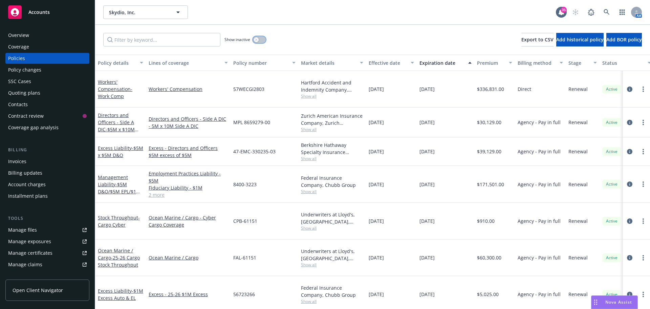
click at [260, 40] on button "button" at bounding box center [259, 39] width 13 height 7
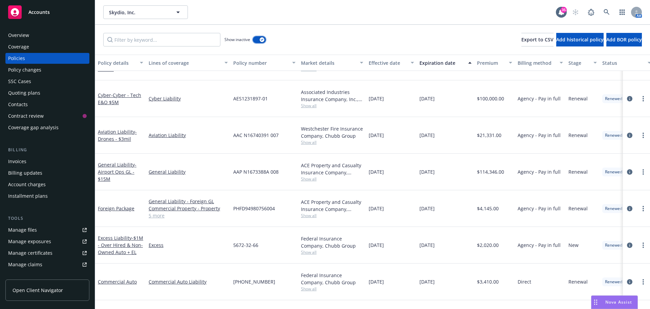
scroll to position [982, 0]
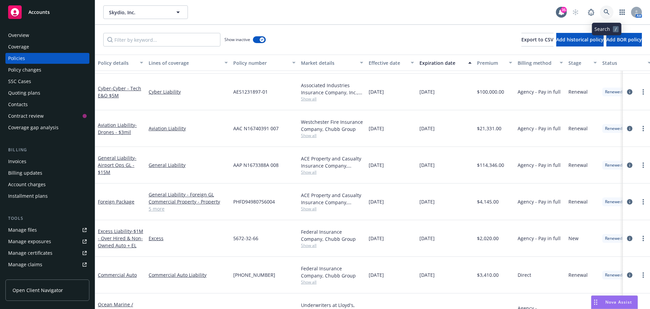
click at [608, 13] on icon at bounding box center [607, 12] width 6 height 6
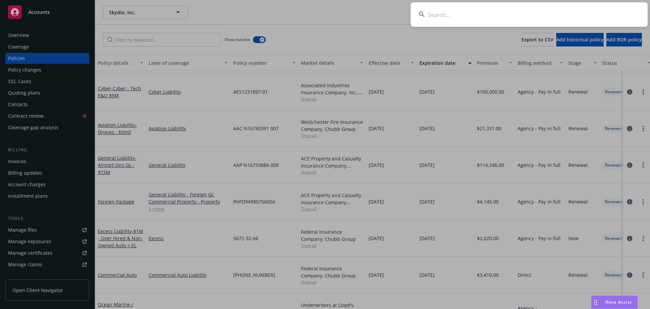
click at [600, 10] on input at bounding box center [529, 14] width 237 height 24
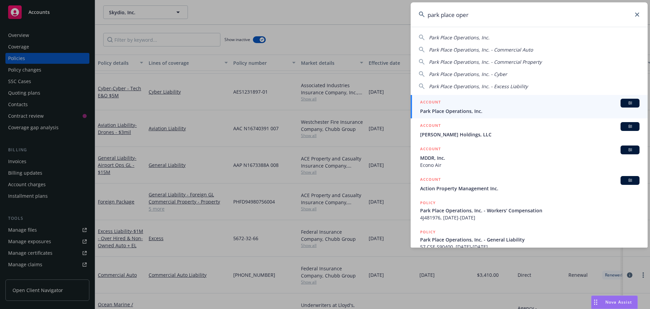
type input "park place oper"
click at [468, 112] on span "Park Place Operations, Inc." at bounding box center [530, 110] width 220 height 7
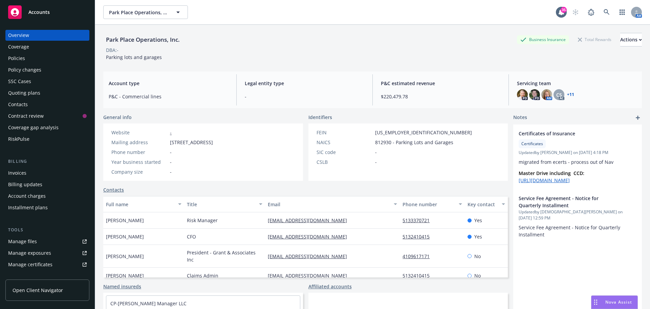
click at [40, 239] on link "Manage files" at bounding box center [47, 241] width 84 height 11
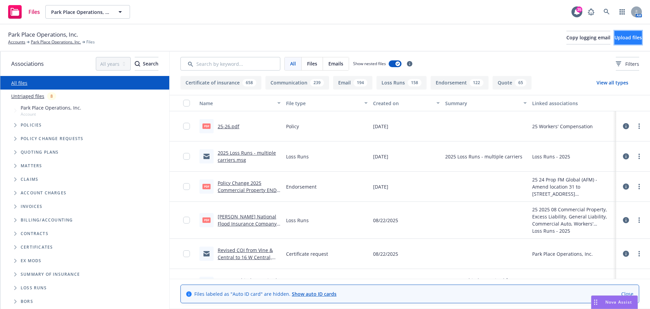
click at [615, 41] on button "Upload files" at bounding box center [628, 38] width 27 height 14
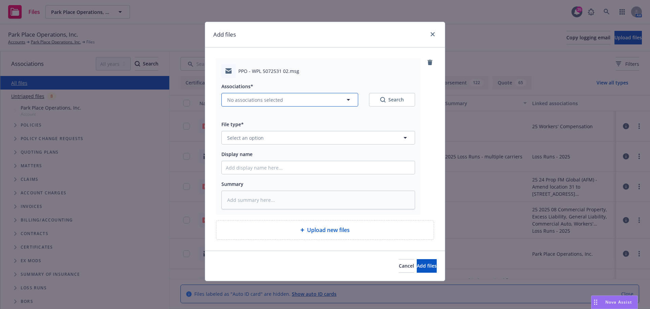
click at [253, 99] on span "No associations selected" at bounding box center [255, 99] width 56 height 7
type textarea "x"
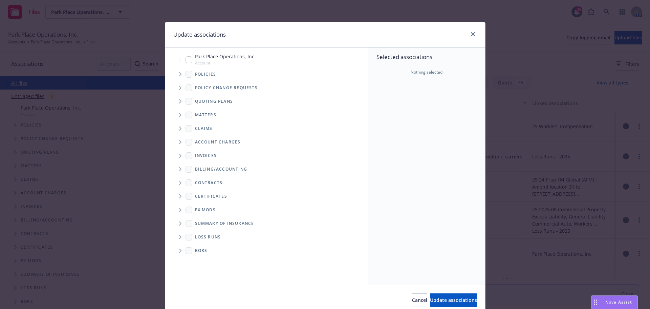
click at [175, 74] on span "Tree Example" at bounding box center [180, 74] width 11 height 11
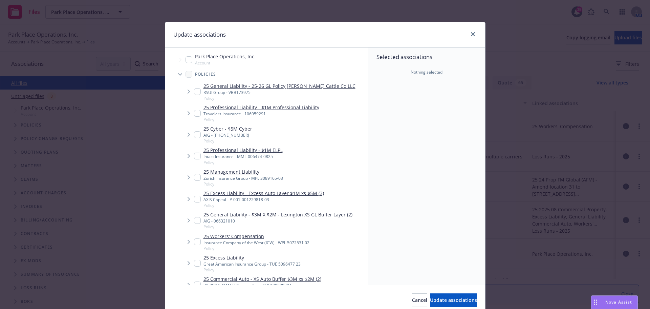
click at [254, 236] on link "25 Workers' Compensation" at bounding box center [257, 235] width 106 height 7
checkbox input "true"
drag, startPoint x: 442, startPoint y: 304, endPoint x: 439, endPoint y: 299, distance: 5.8
click at [442, 303] on button "Update associations" at bounding box center [453, 300] width 47 height 14
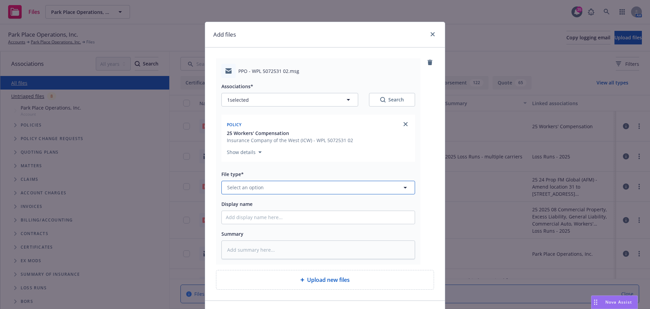
click at [259, 187] on span "Select an option" at bounding box center [245, 187] width 37 height 7
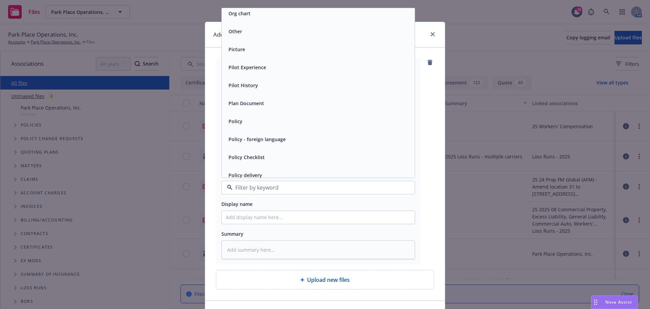
scroll to position [2134, 0]
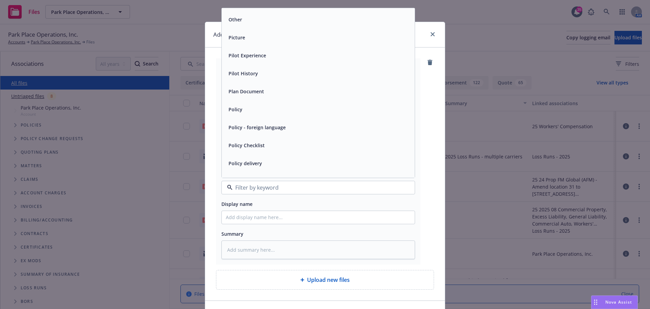
click at [240, 104] on div "Policy" at bounding box center [235, 109] width 18 height 10
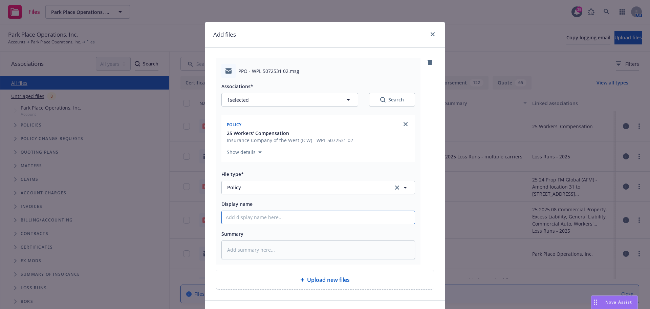
click at [264, 217] on input "Display name" at bounding box center [318, 217] width 193 height 13
type textarea "x"
type input "t"
type textarea "x"
type input "to"
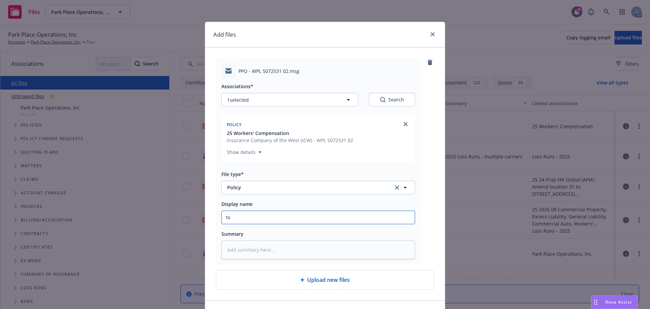
type textarea "x"
type input "to"
type textarea "x"
type input "to i"
type textarea "x"
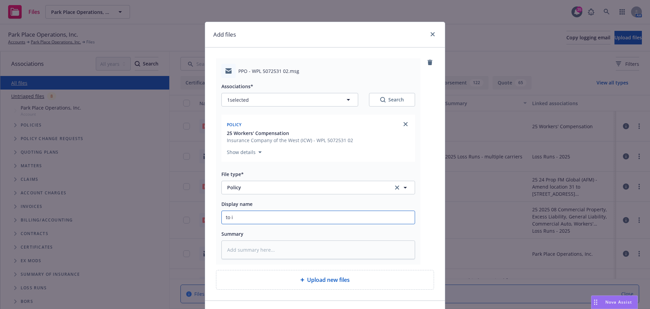
type input "to in"
type textarea "x"
type input "to ins"
type textarea "x"
type input "to insu"
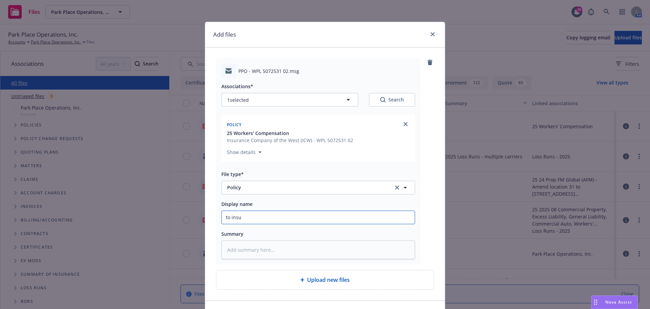
type textarea "x"
type input "to insur"
type textarea "x"
type input "to insure"
type textarea "x"
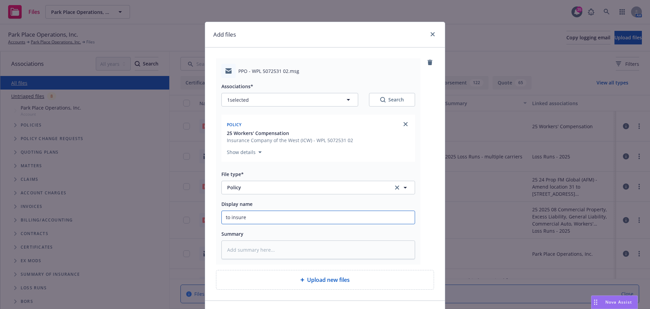
type input "to insured"
type textarea "x"
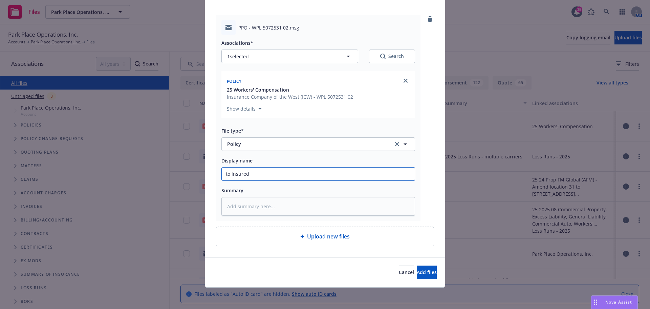
scroll to position [44, 0]
type input "to insured"
drag, startPoint x: 416, startPoint y: 272, endPoint x: 409, endPoint y: 261, distance: 13.8
click at [417, 272] on span "Add files" at bounding box center [427, 271] width 20 height 6
type textarea "x"
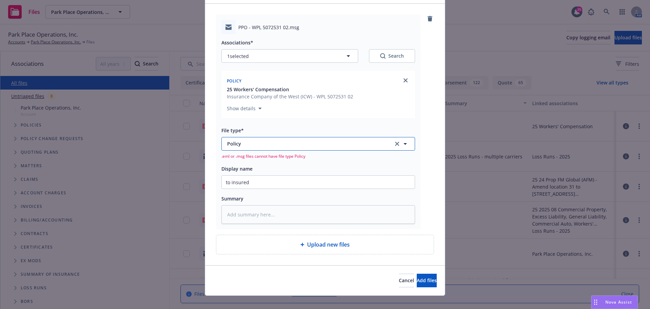
click at [276, 145] on span "Policy" at bounding box center [305, 143] width 157 height 7
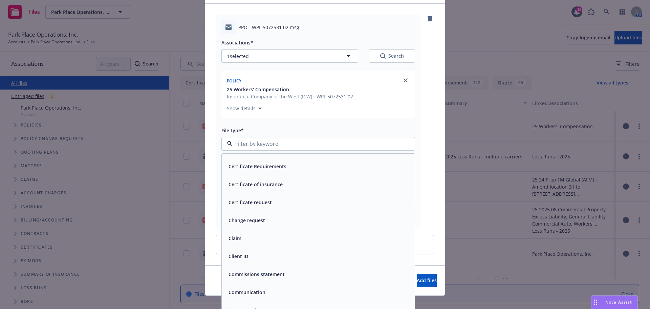
scroll to position [711, 0]
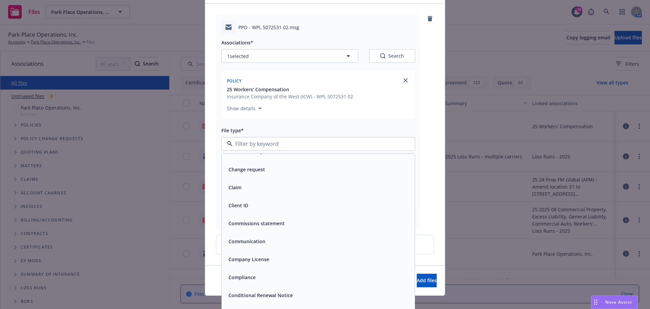
click at [251, 241] on span "Communication" at bounding box center [247, 240] width 37 height 7
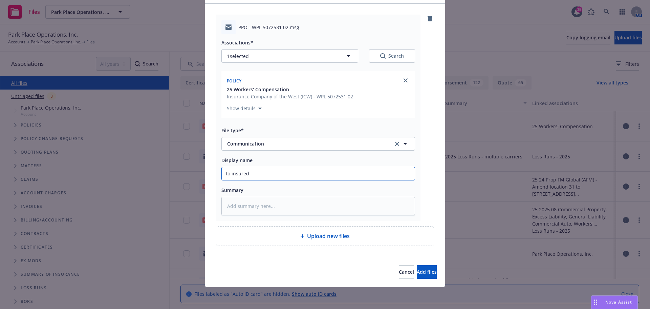
click at [223, 175] on input "to insured" at bounding box center [318, 173] width 193 height 13
type textarea "x"
type input "Wto insured"
type textarea "x"
type input "WCto insured"
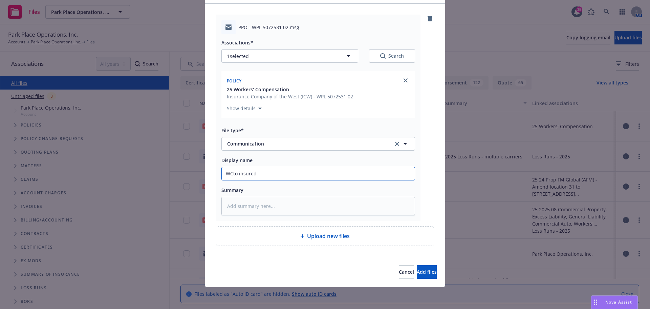
type textarea "x"
type input "WC to insured"
type textarea "x"
type input "WC Pto insured"
type textarea "x"
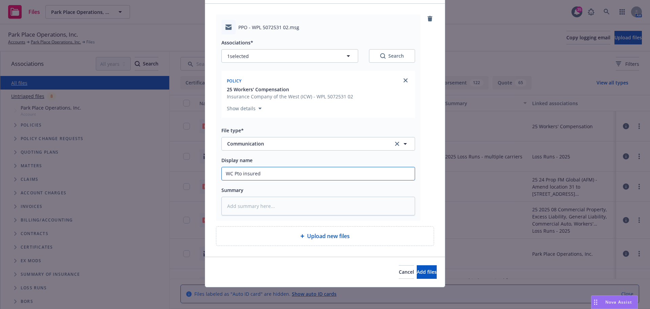
type input "WC Poto insured"
type textarea "x"
type input "WC Polto insured"
type textarea "x"
type input "WC Polito insured"
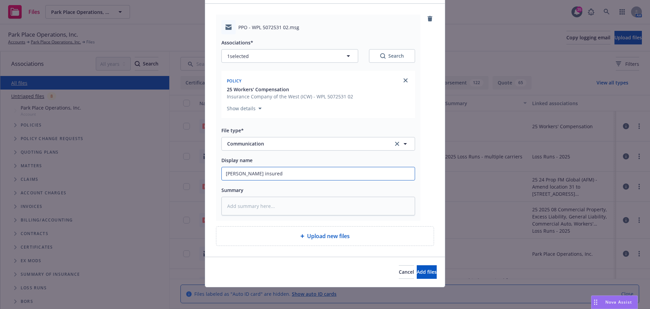
type textarea "x"
type input "WC Policto insured"
type textarea "x"
type input "WC Policyto insured"
type textarea "x"
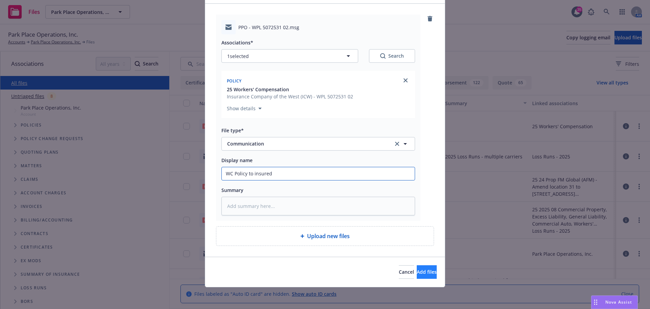
type input "WC Policy to insured"
drag, startPoint x: 411, startPoint y: 271, endPoint x: 408, endPoint y: 229, distance: 42.4
click at [417, 271] on span "Add files" at bounding box center [427, 271] width 20 height 6
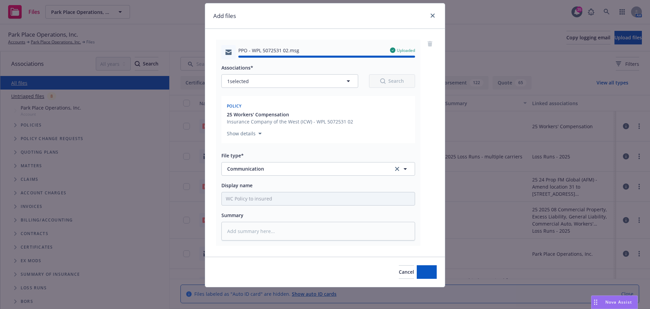
type textarea "x"
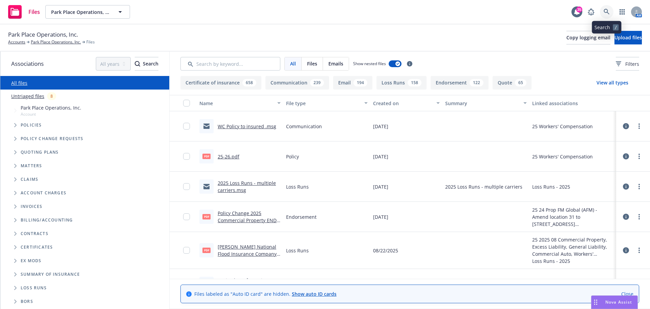
click at [610, 12] on icon at bounding box center [607, 12] width 6 height 6
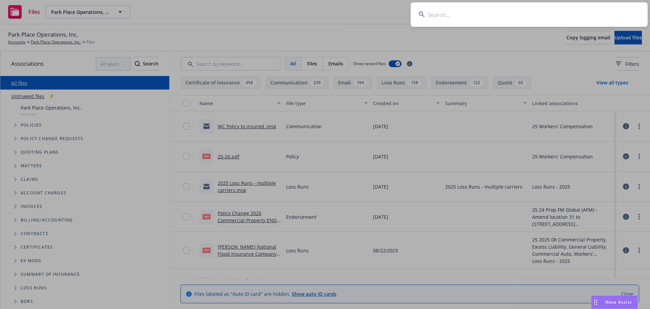
click at [601, 15] on input at bounding box center [529, 14] width 237 height 24
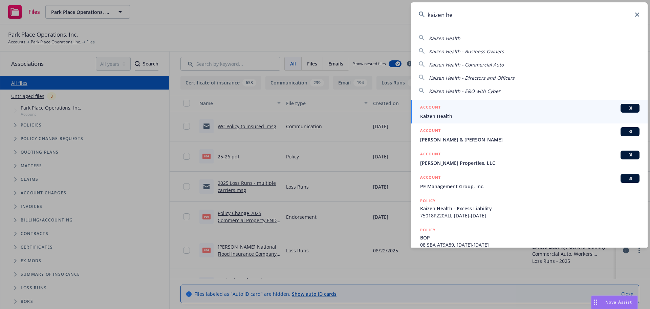
type input "kaizen he"
click at [448, 111] on div "ACCOUNT BI" at bounding box center [530, 108] width 220 height 9
